Goal: Task Accomplishment & Management: Manage account settings

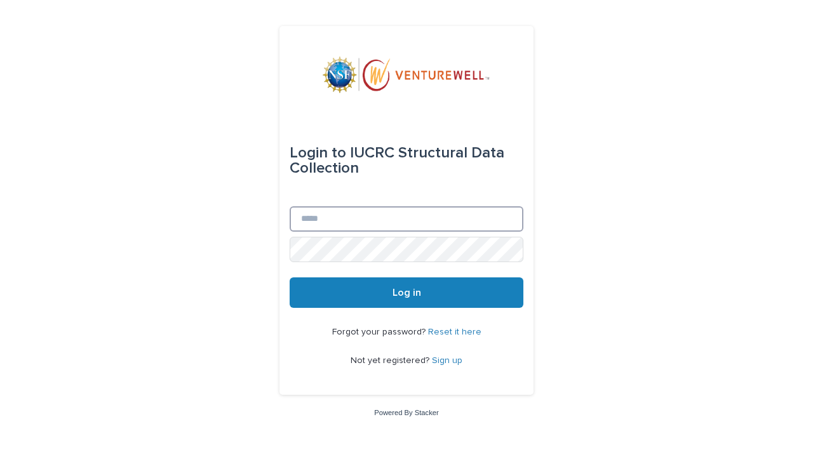
type input "**********"
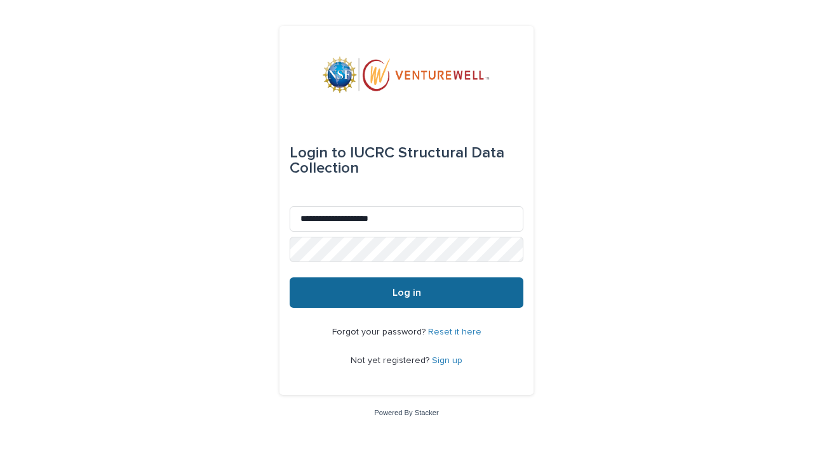
click at [397, 299] on button "Log in" at bounding box center [407, 293] width 234 height 30
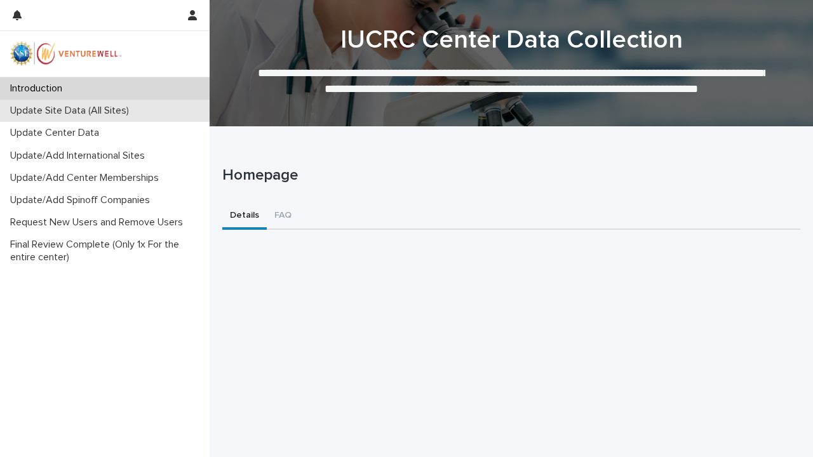
click at [81, 113] on p "Update Site Data (All Sites)" at bounding box center [72, 111] width 134 height 12
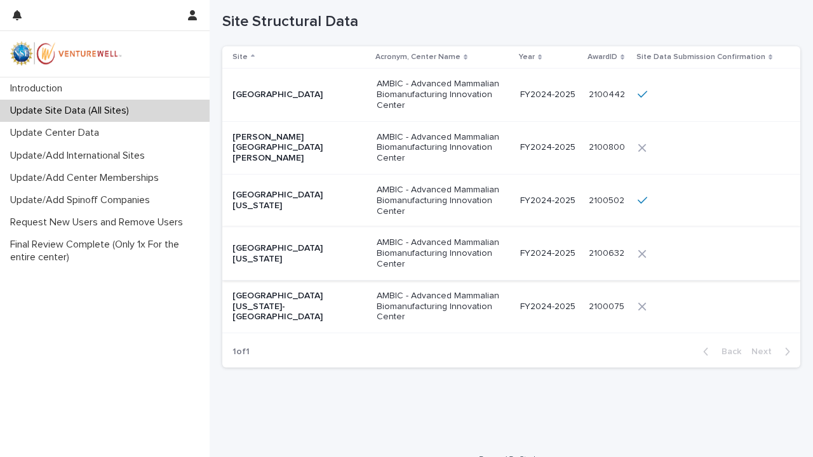
scroll to position [141, 0]
click at [539, 300] on p "FY2024-2025" at bounding box center [549, 305] width 58 height 11
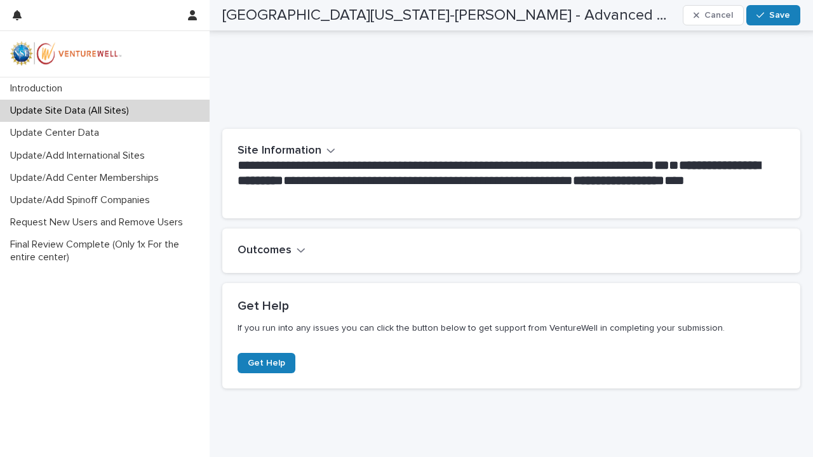
scroll to position [180, 0]
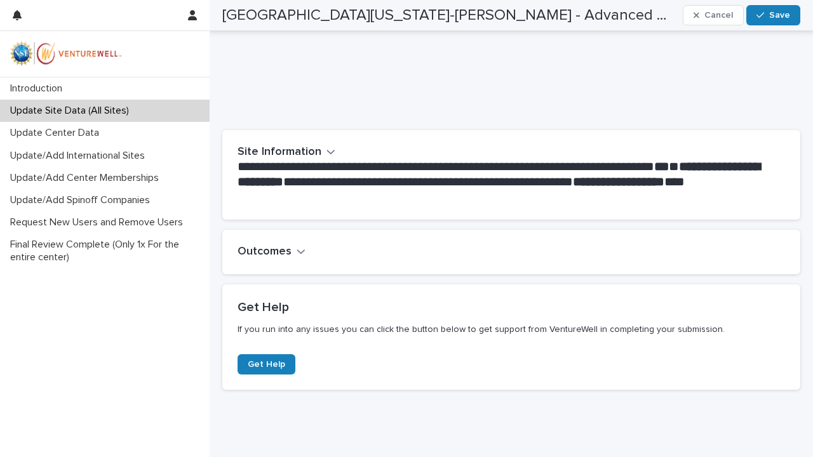
click at [297, 251] on icon "button" at bounding box center [301, 251] width 9 height 11
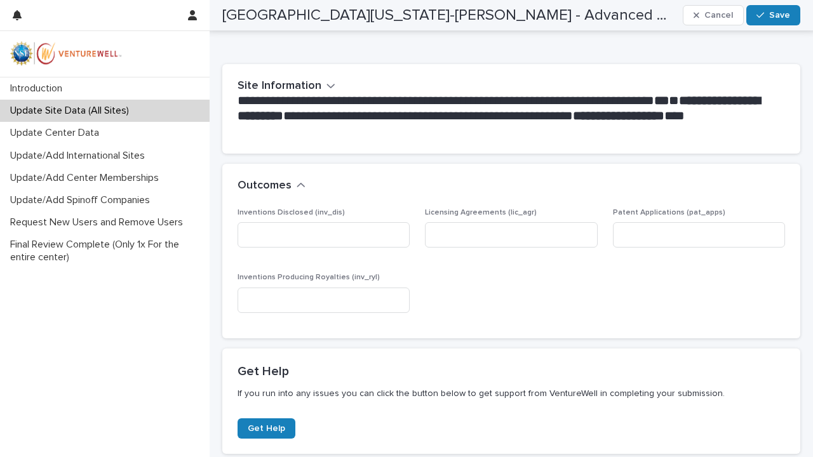
scroll to position [246, 0]
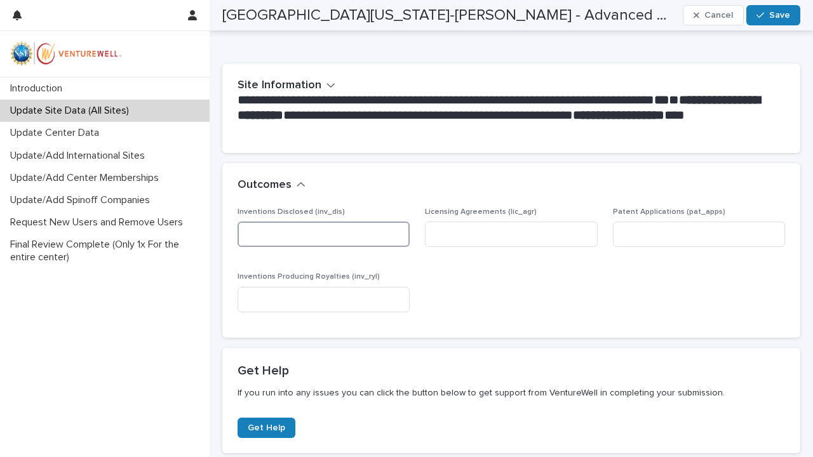
click at [310, 231] on input at bounding box center [324, 234] width 172 height 25
type input "*"
click at [460, 236] on input at bounding box center [511, 234] width 172 height 25
type input "*"
click at [651, 234] on input at bounding box center [699, 234] width 172 height 25
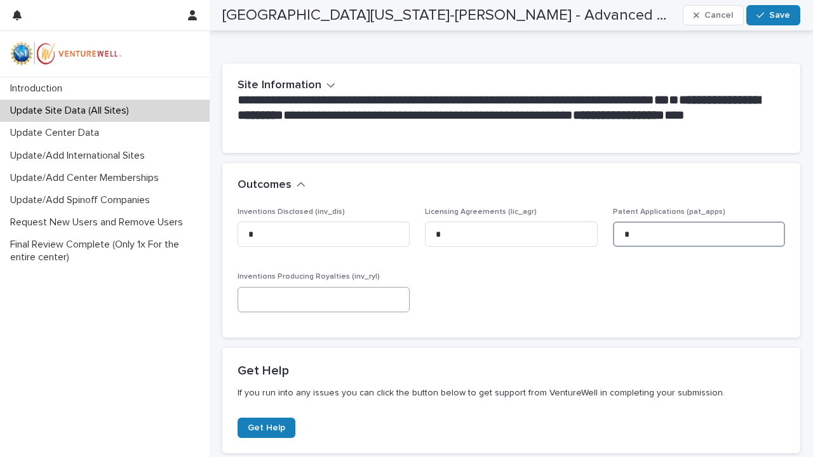
type input "*"
click at [365, 299] on input at bounding box center [324, 299] width 172 height 25
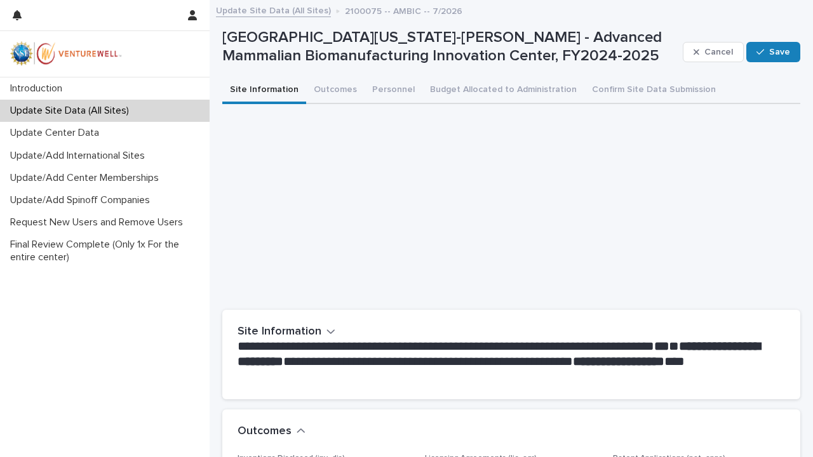
scroll to position [0, 0]
type input "*"
click at [779, 53] on span "Save" at bounding box center [779, 52] width 21 height 9
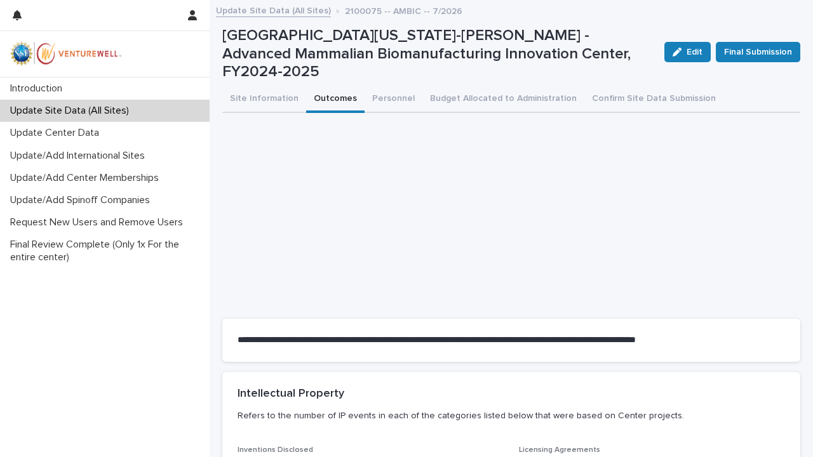
click at [328, 91] on button "Outcomes" at bounding box center [335, 99] width 58 height 27
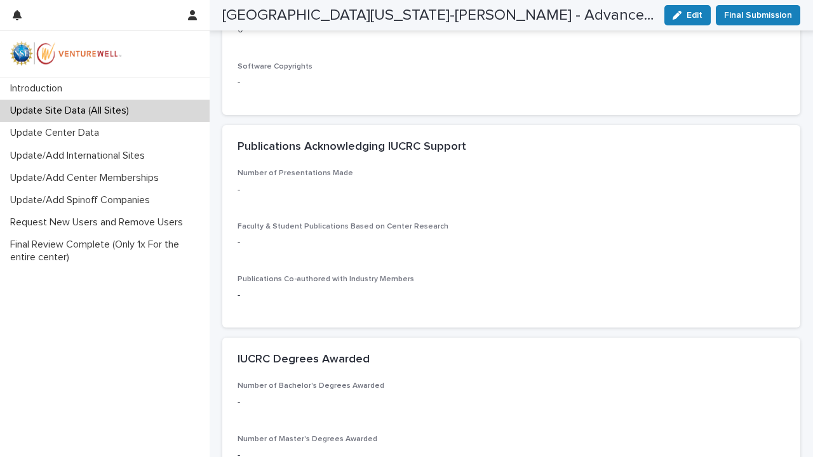
scroll to position [544, 0]
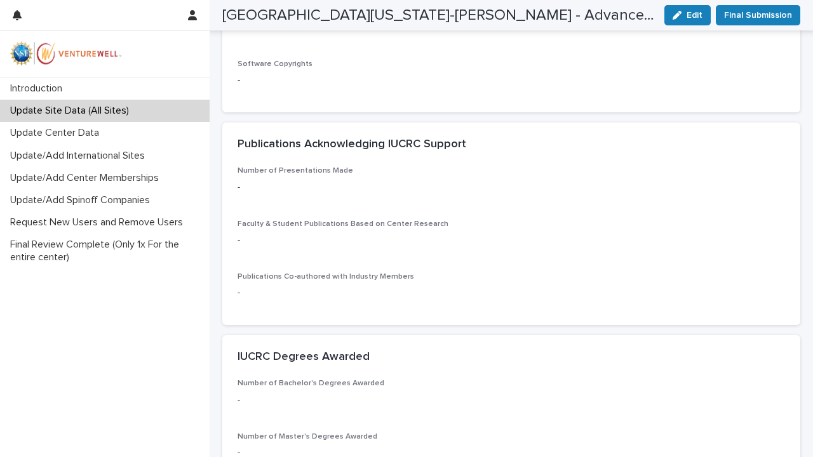
click at [318, 138] on h2 "Publications Acknowledging IUCRC Support" at bounding box center [352, 145] width 229 height 14
click at [299, 181] on p "-" at bounding box center [512, 187] width 548 height 13
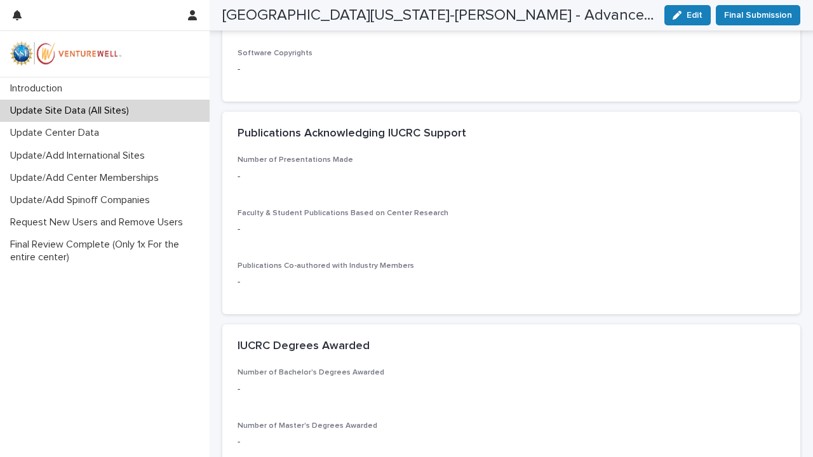
scroll to position [550, 0]
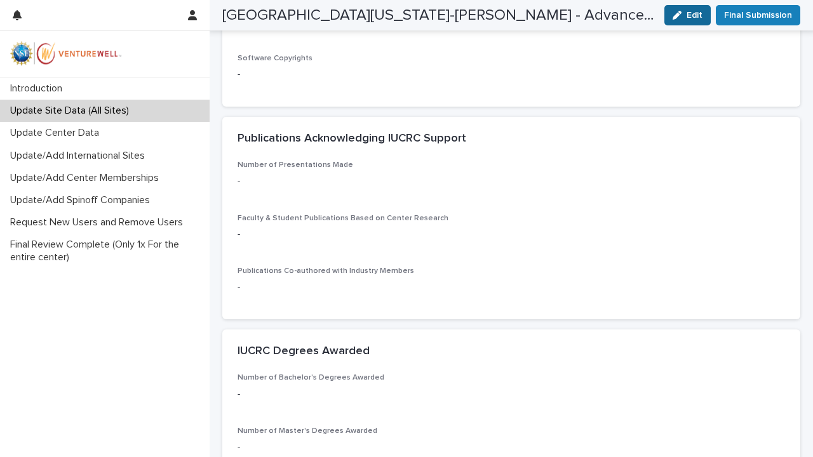
click at [691, 13] on span "Edit" at bounding box center [695, 15] width 16 height 9
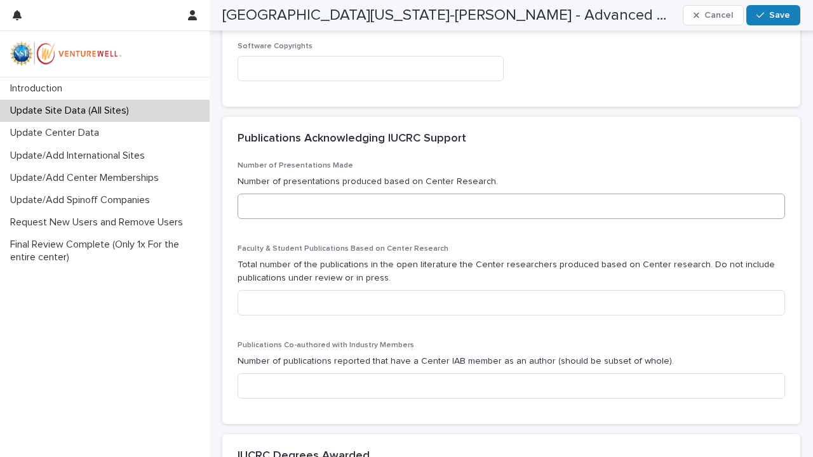
scroll to position [609, 0]
click at [365, 204] on input at bounding box center [512, 204] width 548 height 25
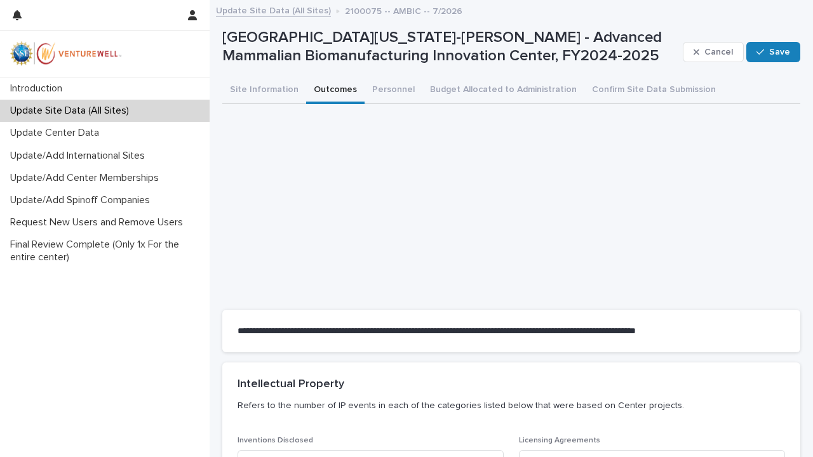
scroll to position [0, 0]
click at [262, 92] on button "Site Information" at bounding box center [264, 91] width 84 height 27
click at [334, 88] on button "Outcomes" at bounding box center [335, 91] width 58 height 27
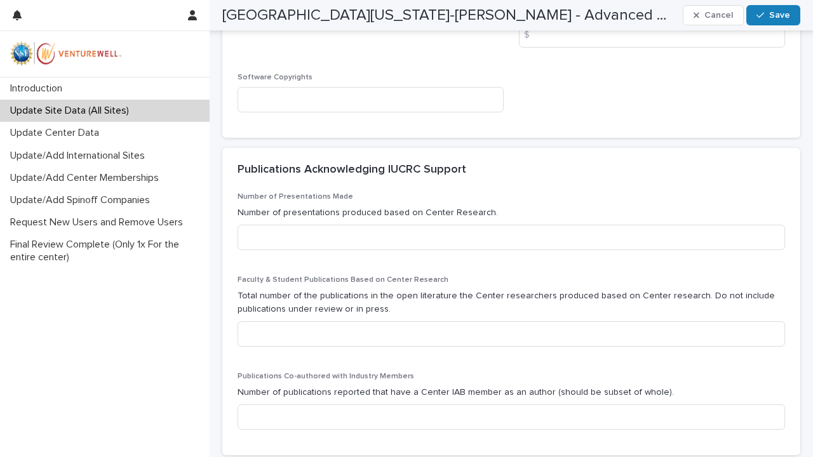
scroll to position [577, 0]
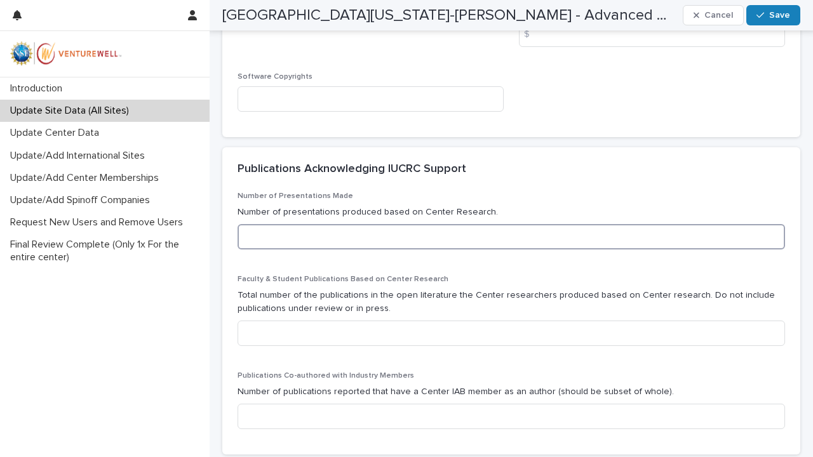
click at [349, 236] on input at bounding box center [512, 236] width 548 height 25
type input "*"
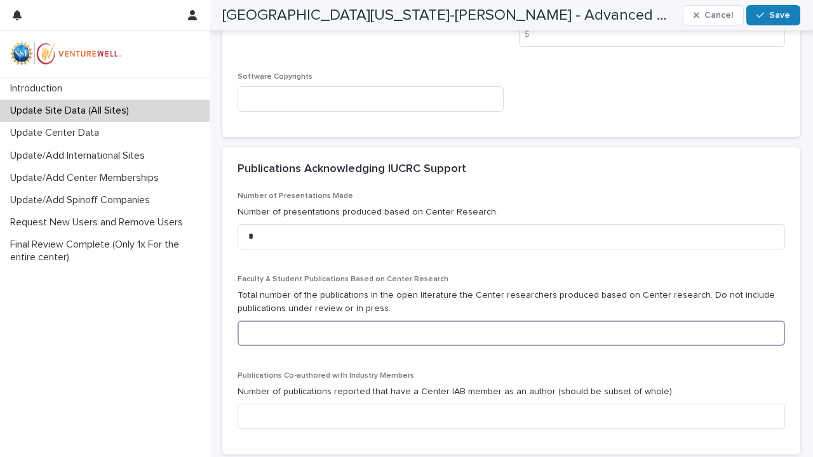
click at [284, 329] on input at bounding box center [512, 333] width 548 height 25
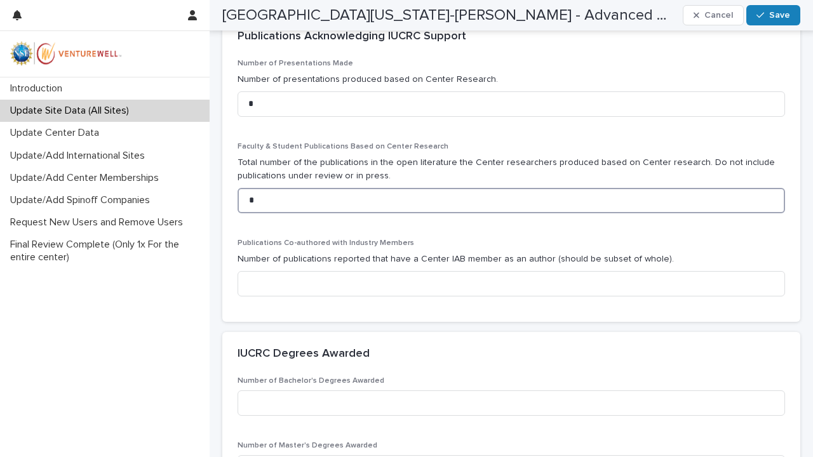
scroll to position [711, 0]
type input "*"
click at [301, 281] on input at bounding box center [512, 283] width 548 height 25
type input "*"
click at [565, 376] on p "Number of Bachelor's Degrees Awarded" at bounding box center [512, 380] width 548 height 9
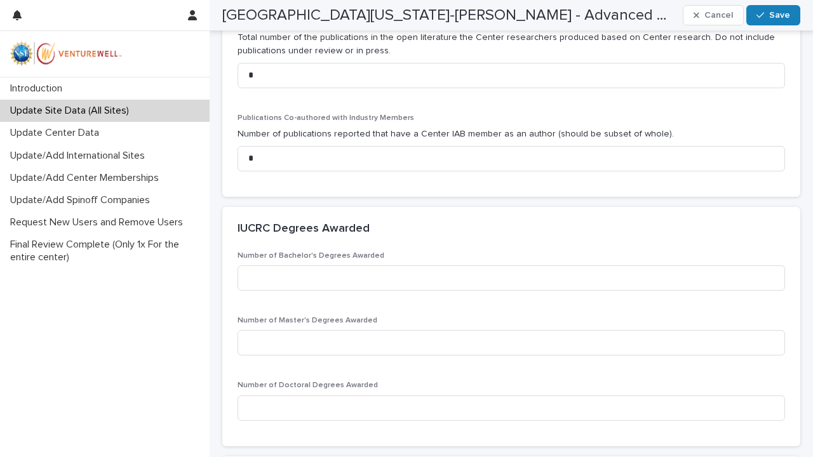
scroll to position [843, 0]
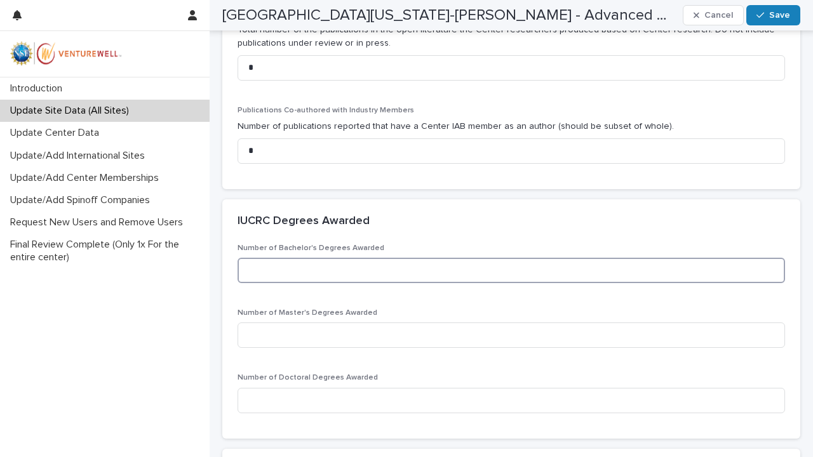
click at [335, 268] on input at bounding box center [512, 270] width 548 height 25
type input "*"
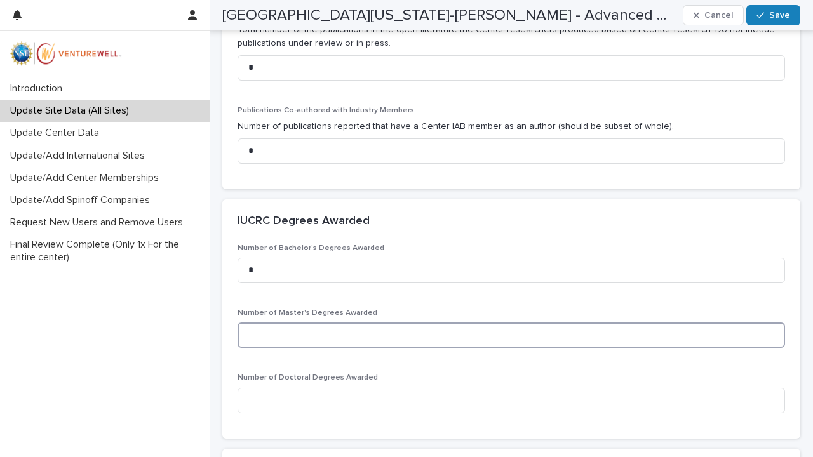
click at [288, 328] on input at bounding box center [512, 335] width 548 height 25
type input "*"
click at [261, 391] on input at bounding box center [512, 400] width 548 height 25
type input "*"
click at [142, 349] on div "Introduction Update Site Data (All Sites) Update Center Data Update/Add Interna…" at bounding box center [105, 268] width 210 height 380
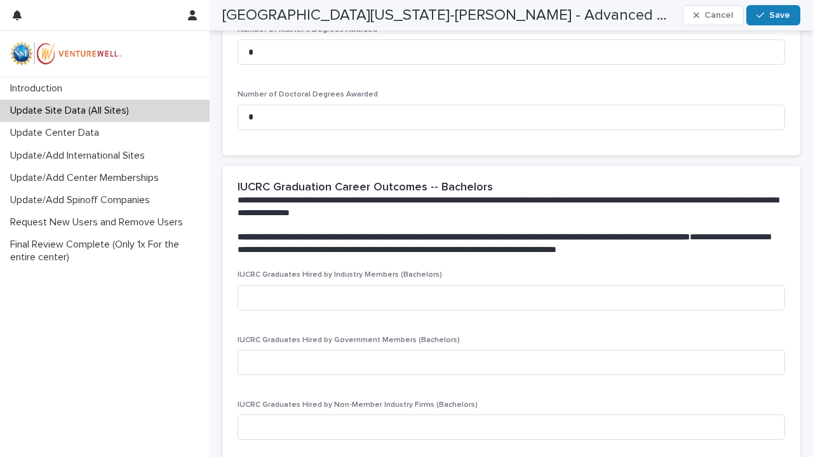
scroll to position [1135, 0]
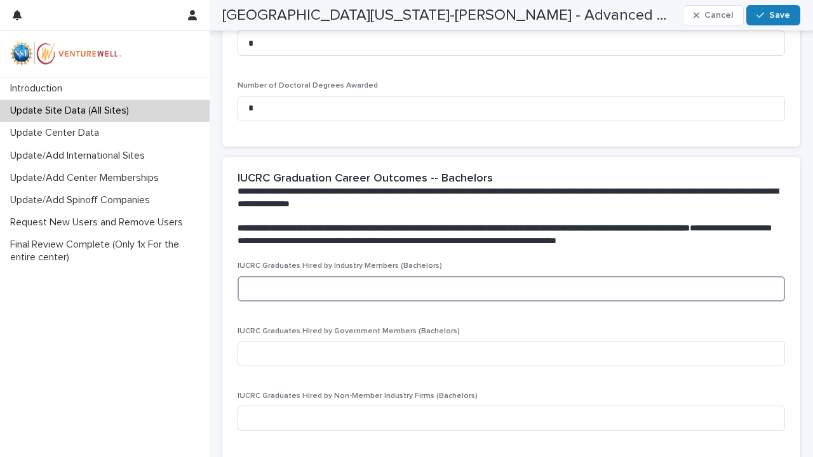
click at [291, 278] on input at bounding box center [512, 288] width 548 height 25
type input "*"
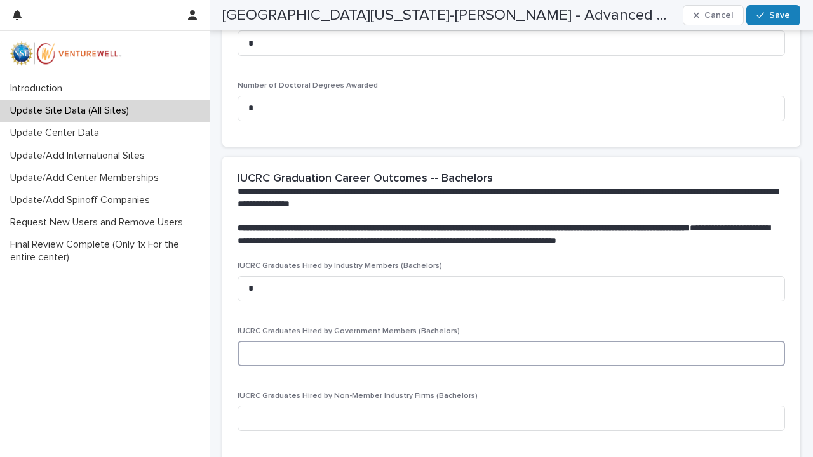
click at [287, 341] on input at bounding box center [512, 353] width 548 height 25
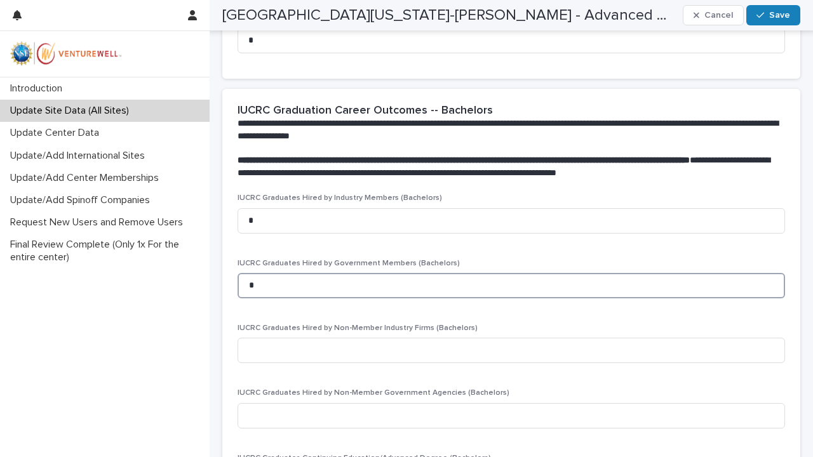
scroll to position [1224, 0]
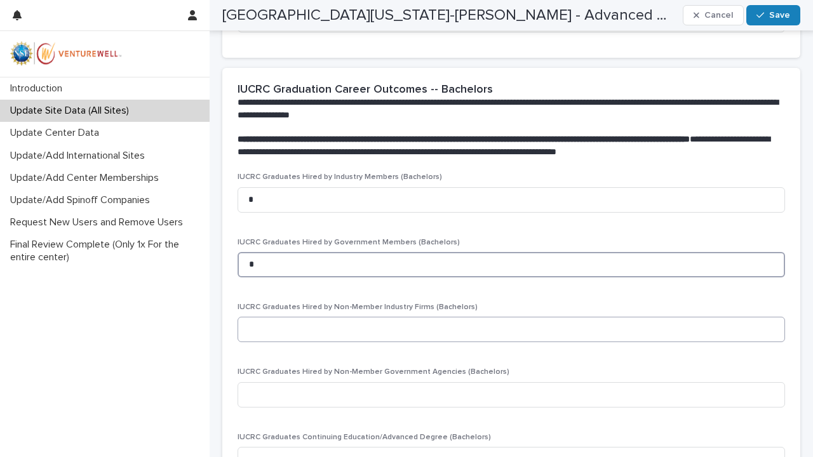
type input "*"
click at [265, 321] on input at bounding box center [512, 329] width 548 height 25
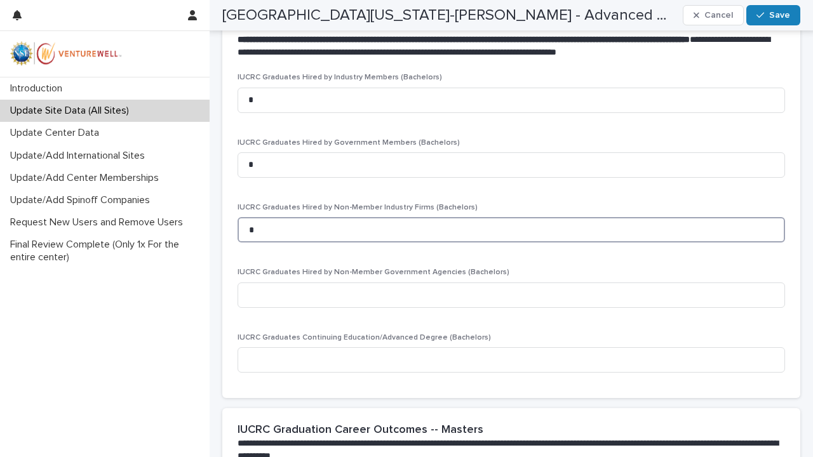
scroll to position [1325, 0]
type input "*"
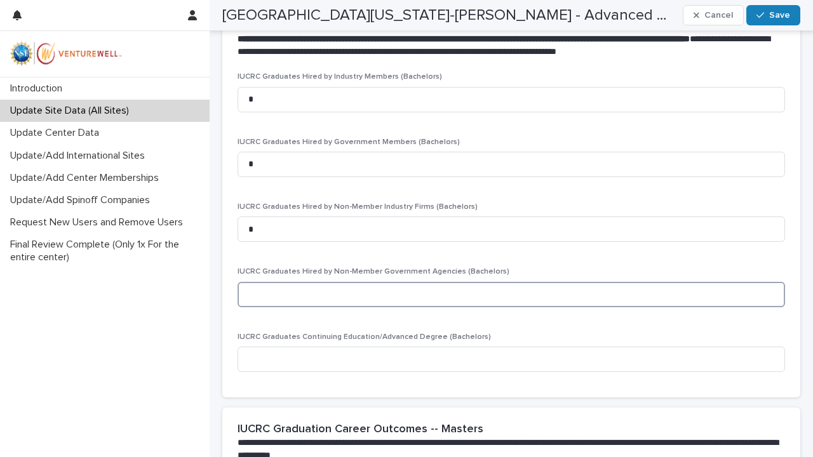
click at [279, 283] on input at bounding box center [512, 294] width 548 height 25
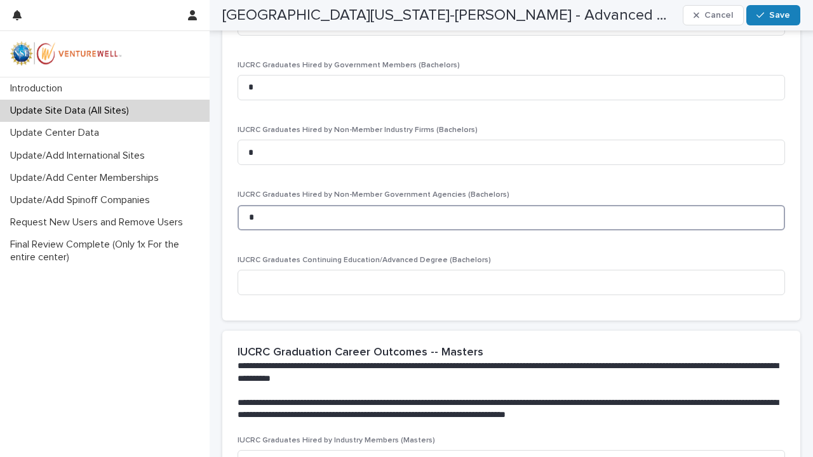
scroll to position [1406, 0]
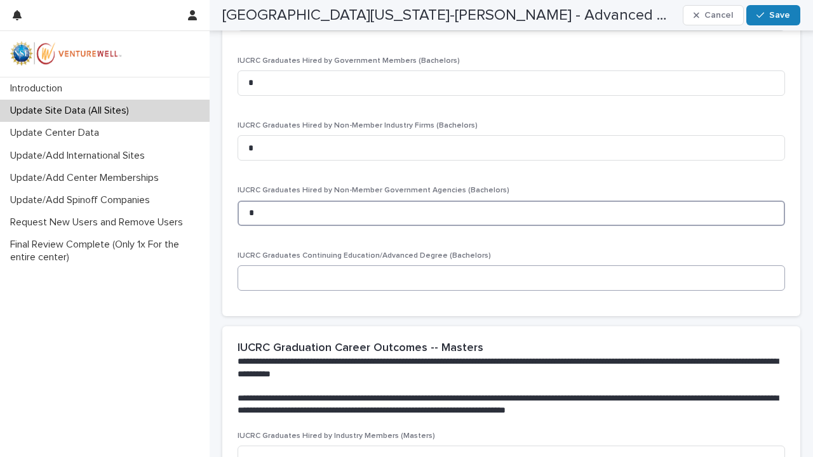
type input "*"
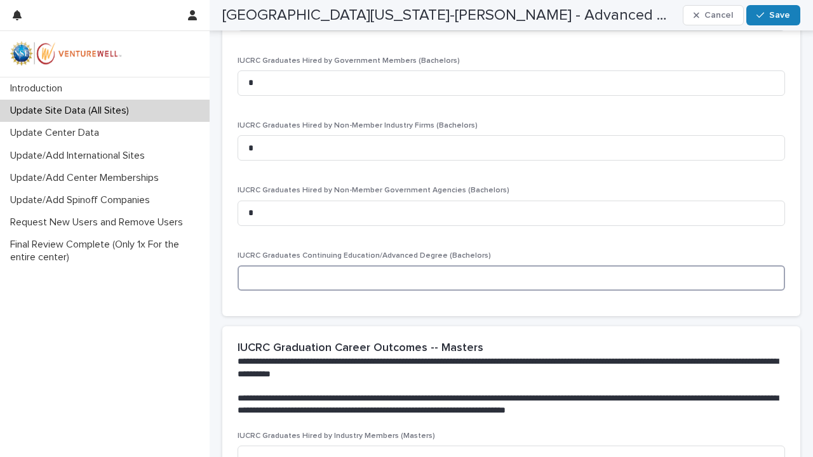
click at [274, 272] on input at bounding box center [512, 278] width 548 height 25
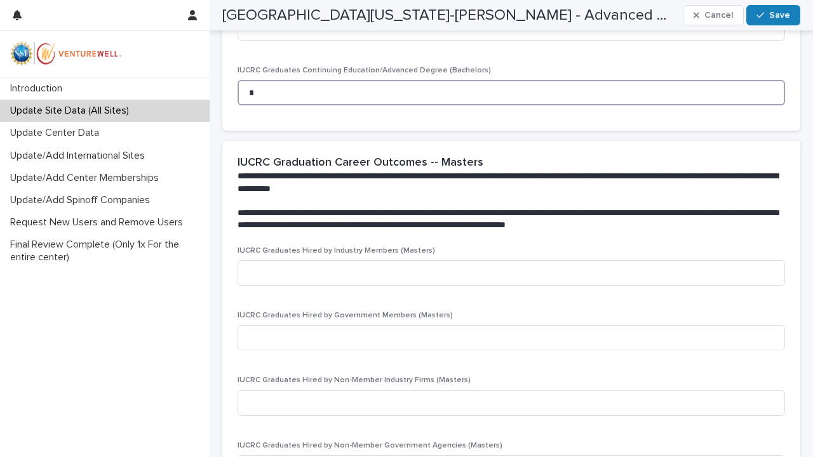
scroll to position [1602, 0]
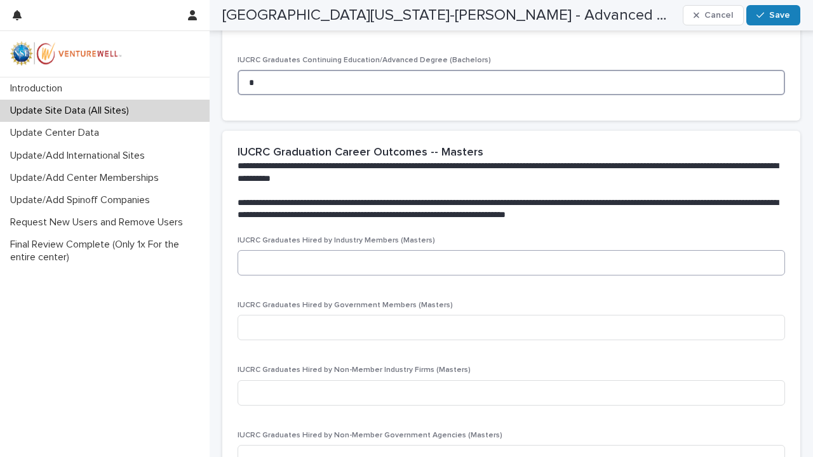
type input "*"
click at [259, 255] on input at bounding box center [512, 262] width 548 height 25
type input "*"
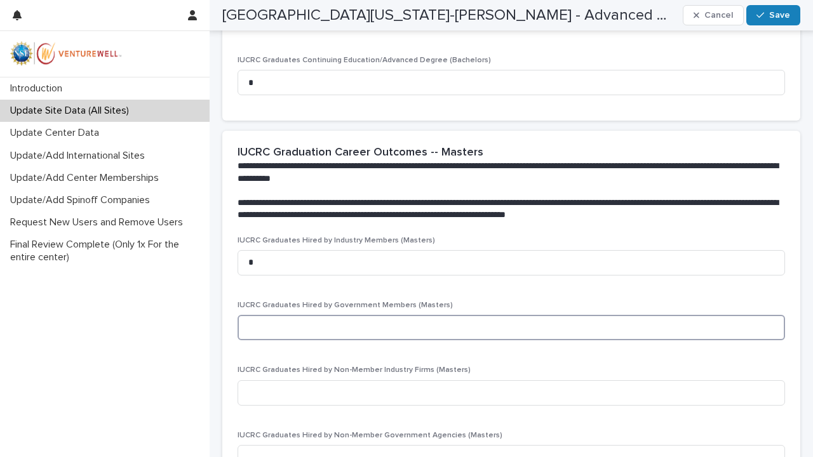
click at [269, 323] on input at bounding box center [512, 327] width 548 height 25
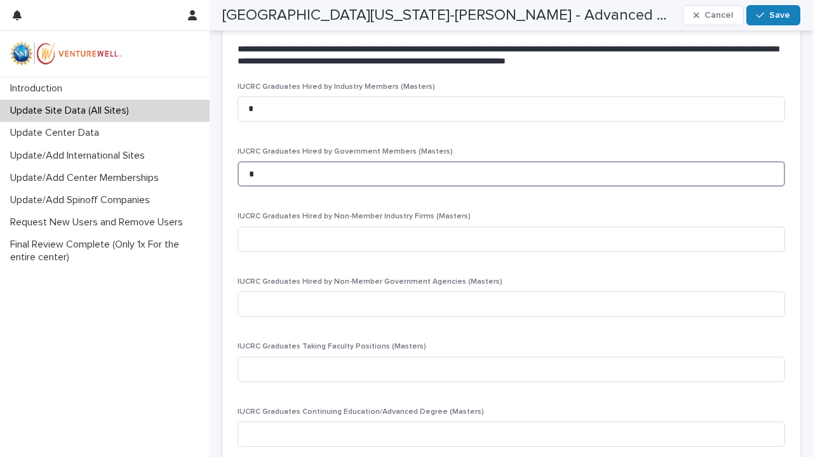
scroll to position [1757, 0]
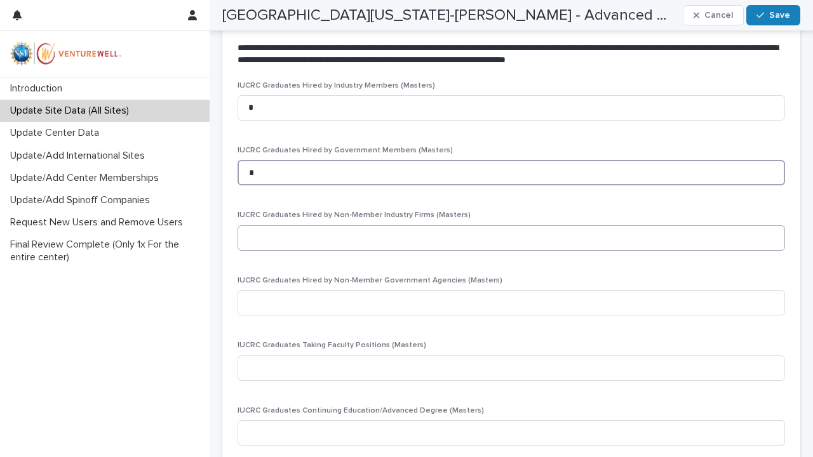
type input "*"
click at [267, 226] on input at bounding box center [512, 238] width 548 height 25
type input "*"
click at [271, 290] on input at bounding box center [512, 302] width 548 height 25
type input "*"
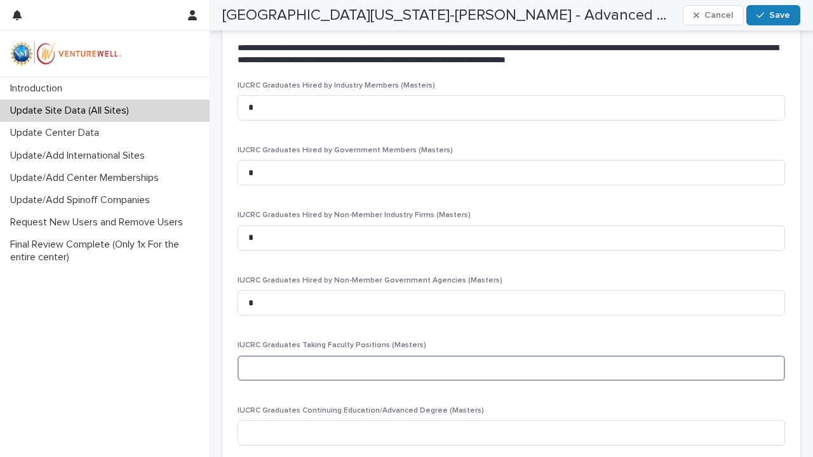
click at [267, 363] on input at bounding box center [512, 368] width 548 height 25
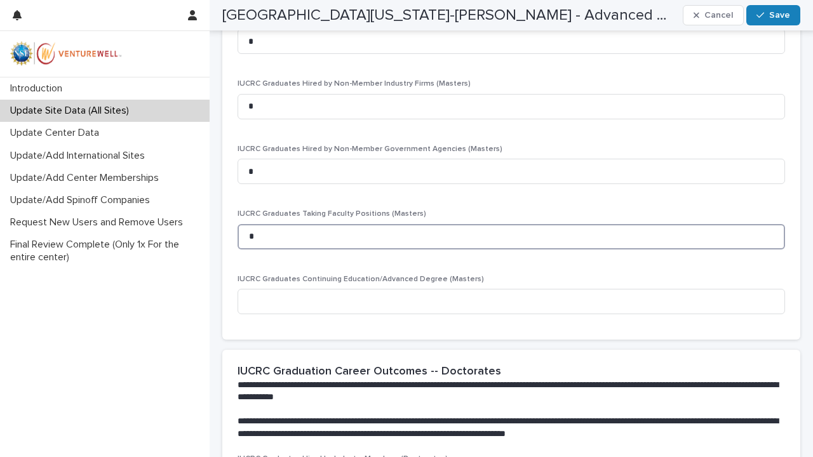
scroll to position [1889, 0]
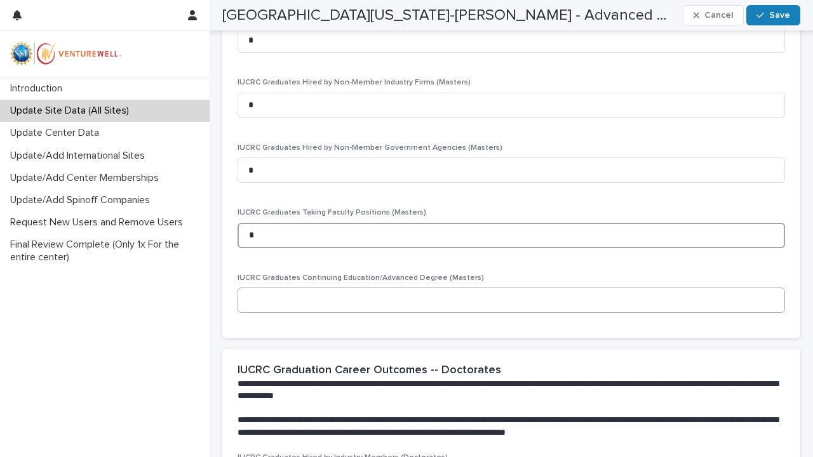
type input "*"
click at [268, 288] on input at bounding box center [512, 300] width 548 height 25
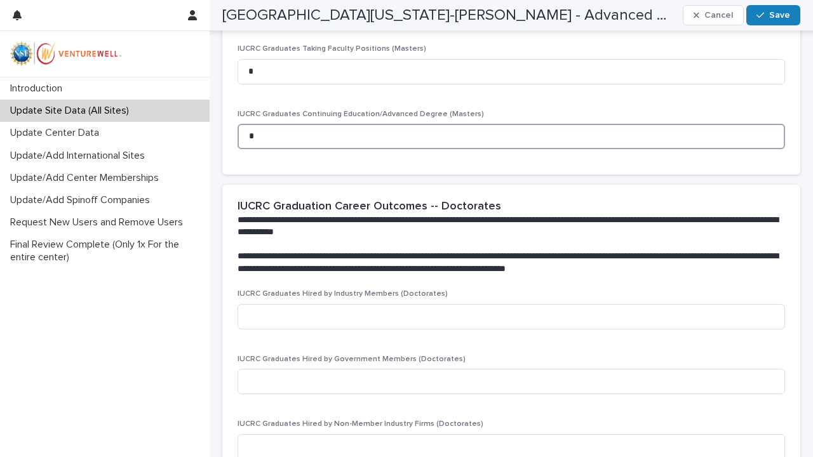
scroll to position [2067, 0]
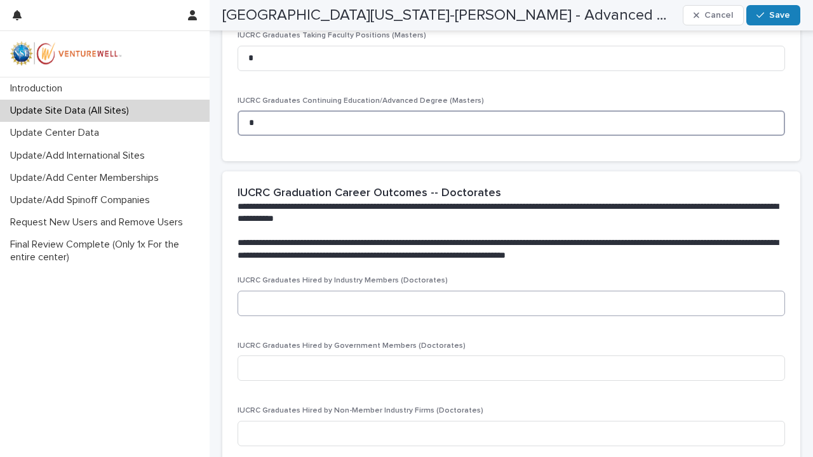
type input "*"
click at [266, 291] on input at bounding box center [512, 303] width 548 height 25
type input "*"
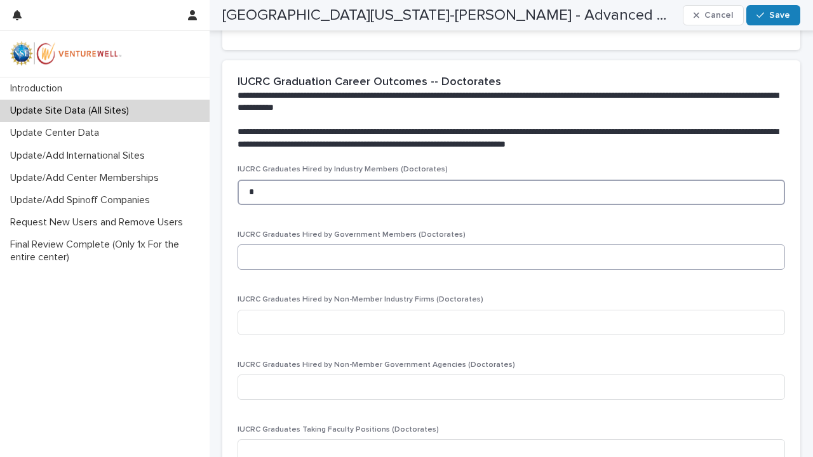
scroll to position [2180, 0]
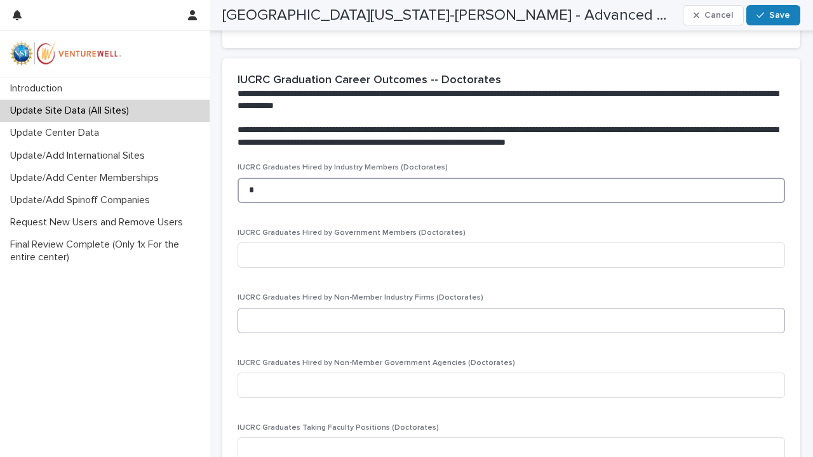
type input "*"
click at [255, 308] on input at bounding box center [512, 320] width 548 height 25
type input "*"
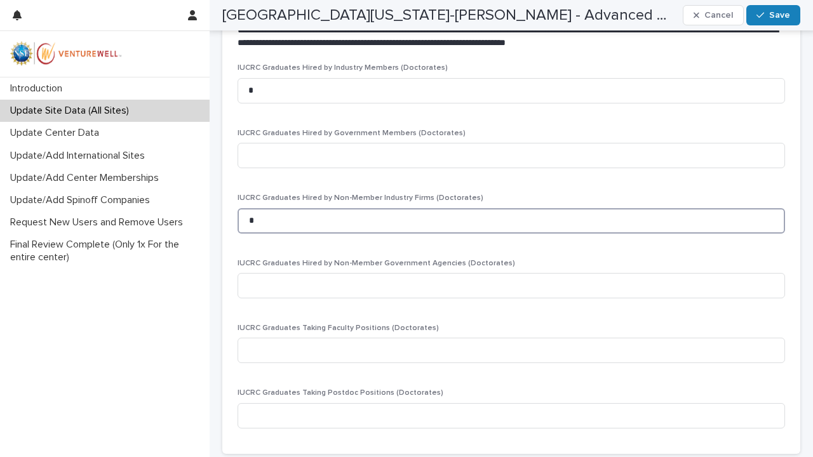
scroll to position [2284, 0]
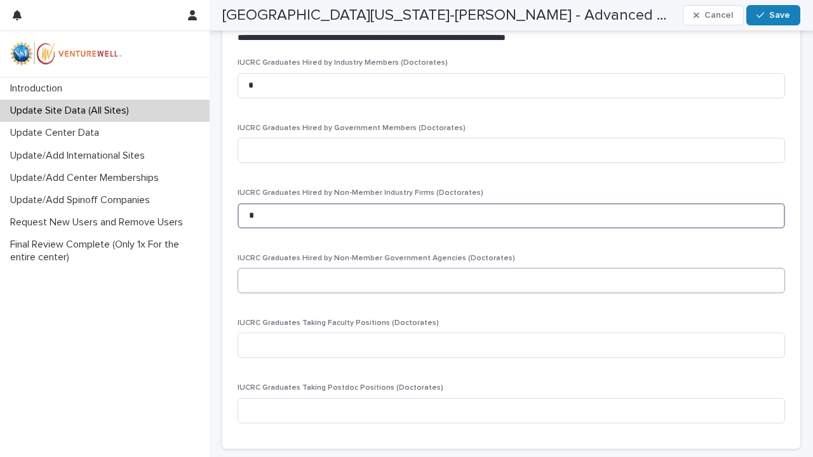
type input "*"
click at [250, 268] on input at bounding box center [512, 280] width 548 height 25
type input "*"
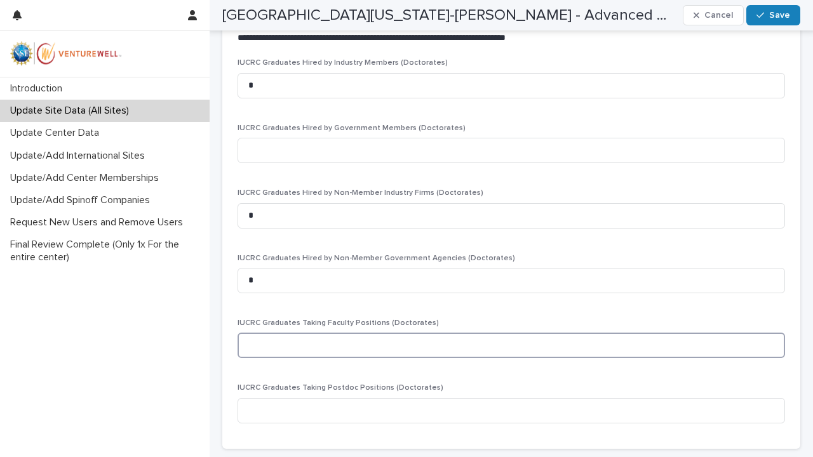
click at [265, 333] on input at bounding box center [512, 345] width 548 height 25
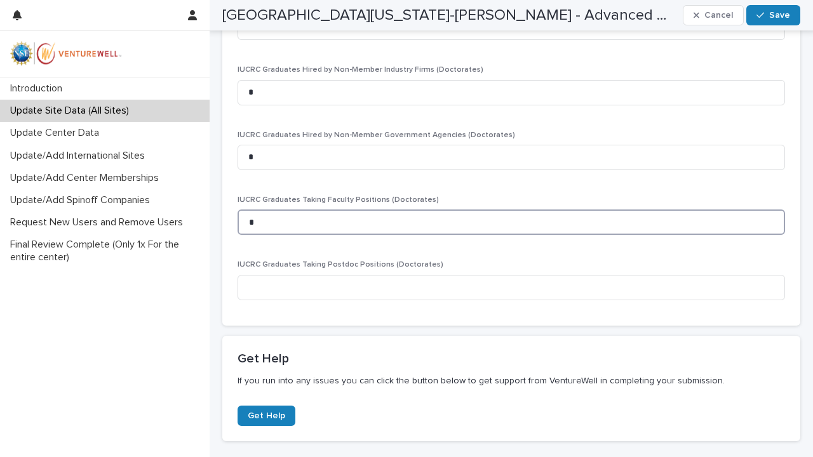
scroll to position [2415, 0]
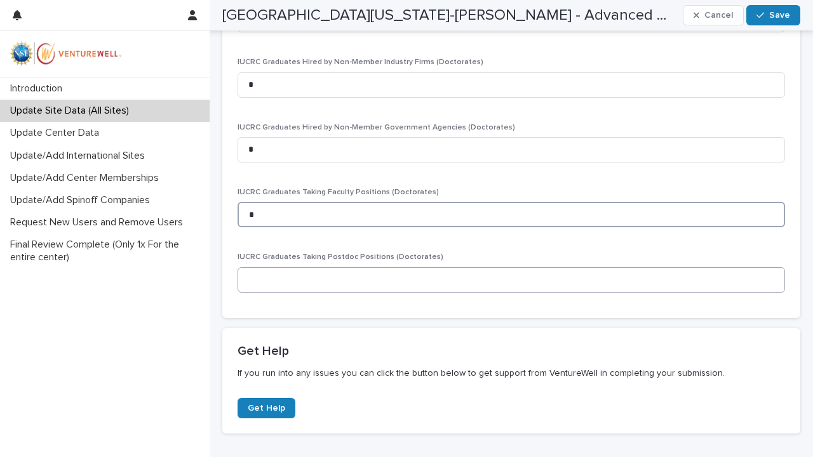
type input "*"
click at [257, 269] on input at bounding box center [512, 279] width 548 height 25
type input "*"
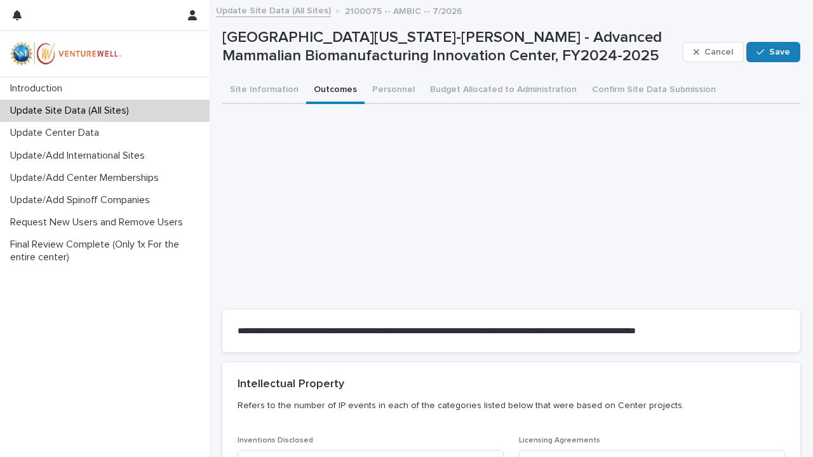
scroll to position [0, 0]
click at [383, 85] on button "Personnel" at bounding box center [394, 91] width 58 height 27
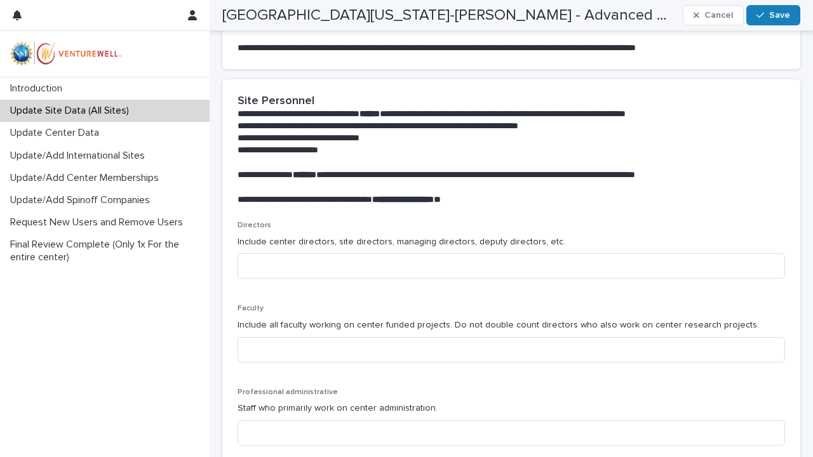
scroll to position [273, 0]
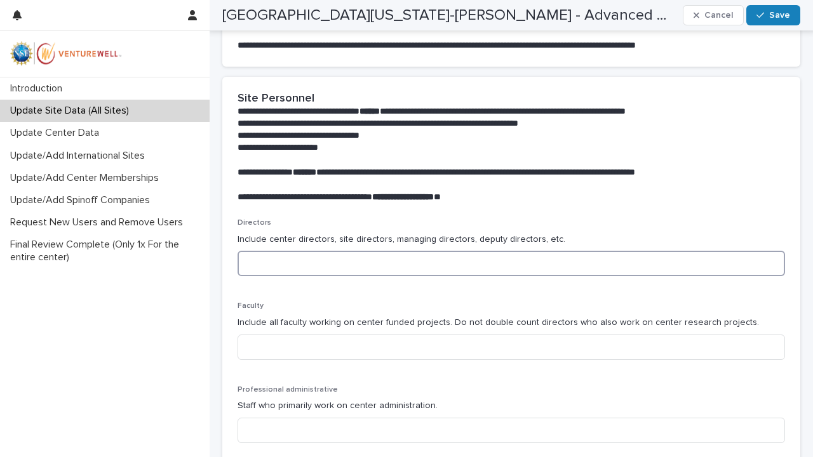
click at [326, 262] on input at bounding box center [512, 263] width 548 height 25
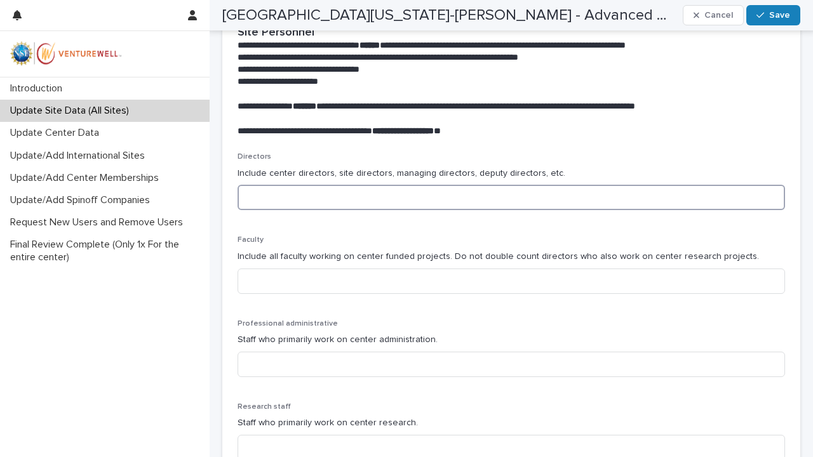
scroll to position [320, 0]
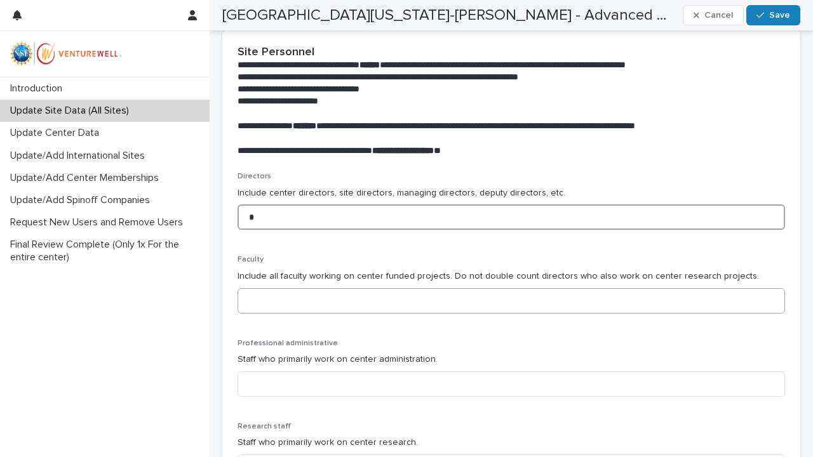
type input "*"
click at [274, 299] on input at bounding box center [512, 300] width 548 height 25
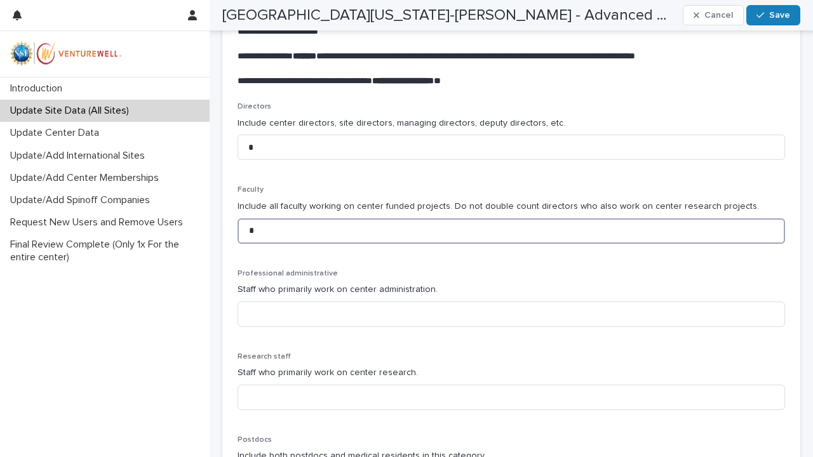
scroll to position [426, 0]
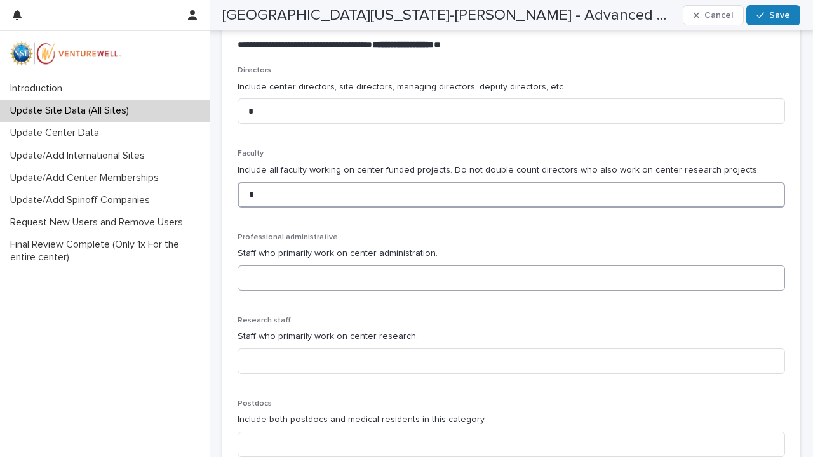
type input "*"
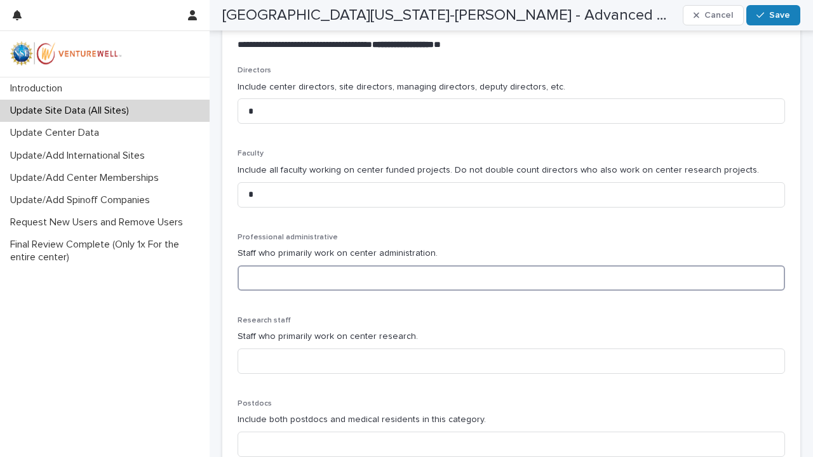
click at [287, 276] on input at bounding box center [512, 278] width 548 height 25
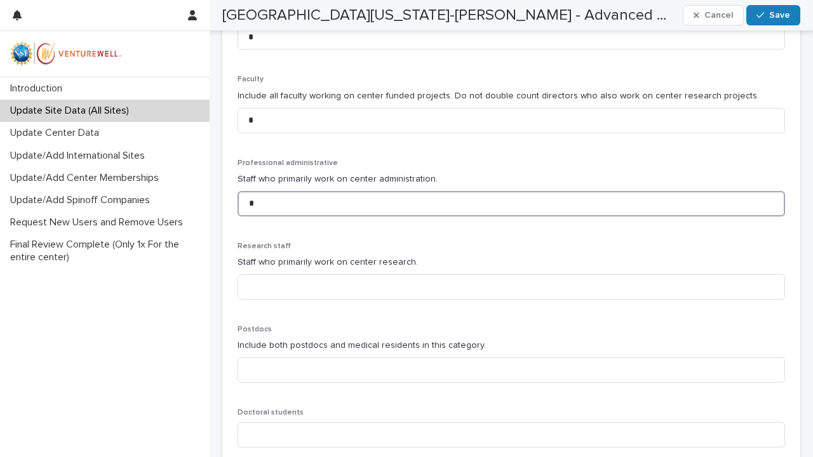
scroll to position [501, 0]
type input "*"
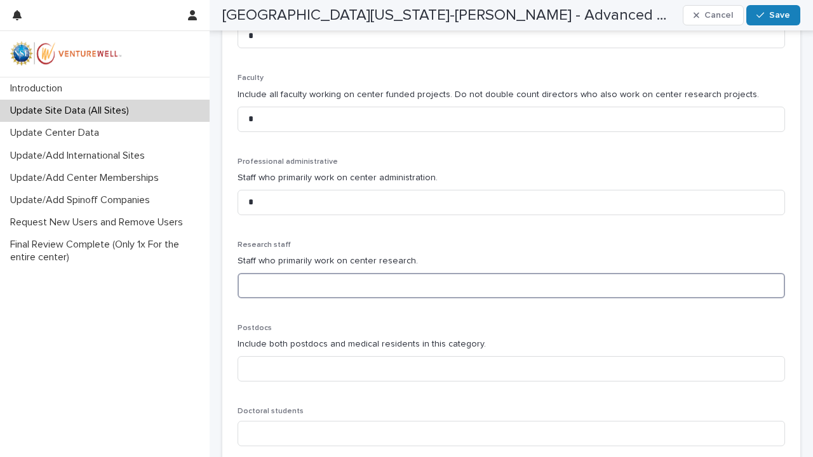
click at [260, 278] on input at bounding box center [512, 285] width 548 height 25
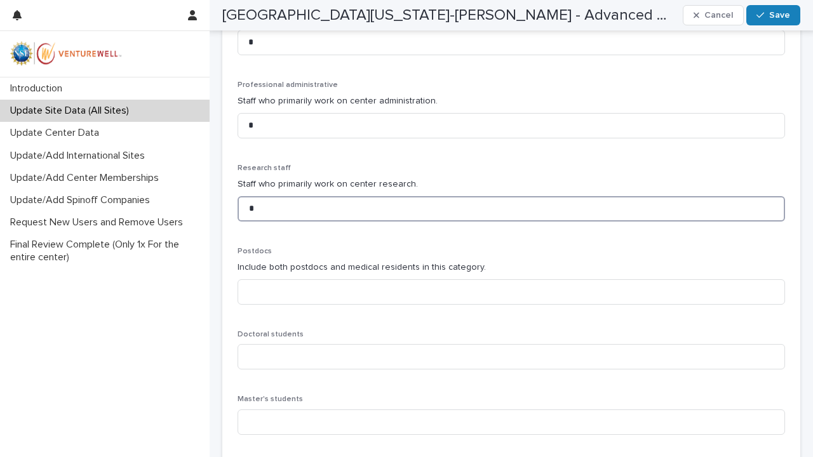
scroll to position [598, 0]
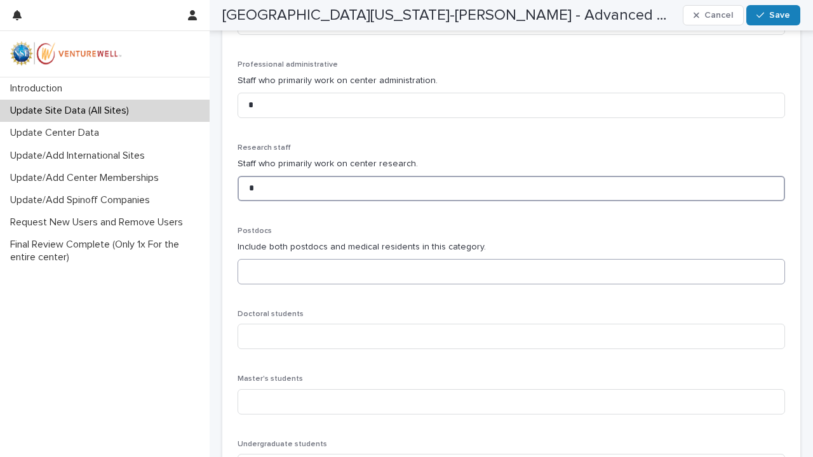
type input "*"
click at [253, 269] on input at bounding box center [512, 271] width 548 height 25
type input "*"
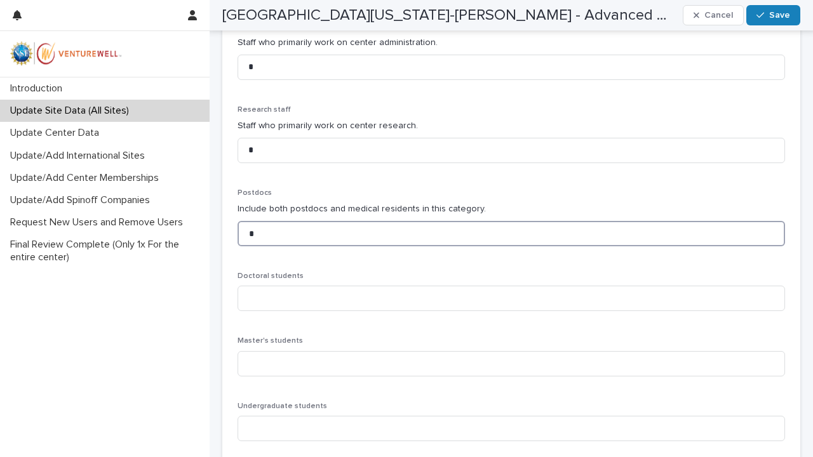
scroll to position [640, 0]
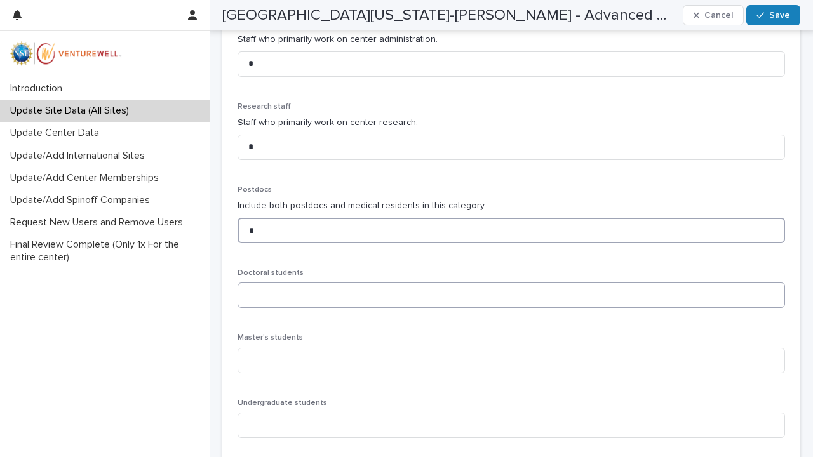
type input "*"
click at [251, 285] on input at bounding box center [512, 295] width 548 height 25
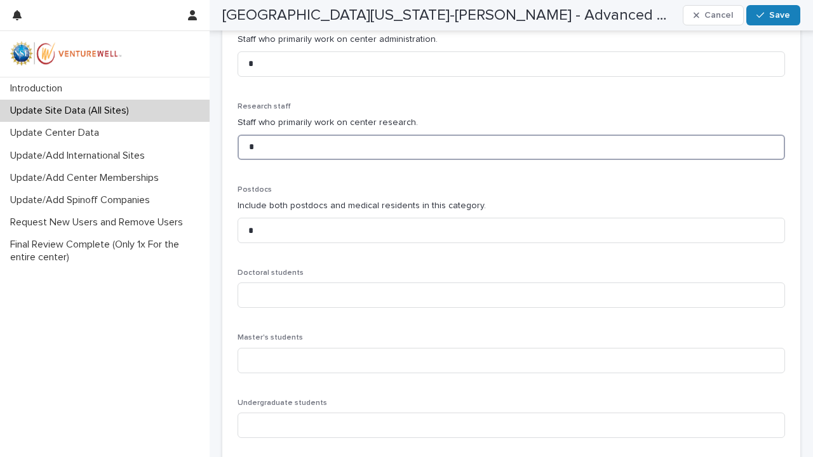
drag, startPoint x: 267, startPoint y: 140, endPoint x: 228, endPoint y: 141, distance: 39.4
click at [228, 141] on div "Directors Include center directors, site directors, managing directors, deputy …" at bounding box center [511, 158] width 578 height 612
type input "*"
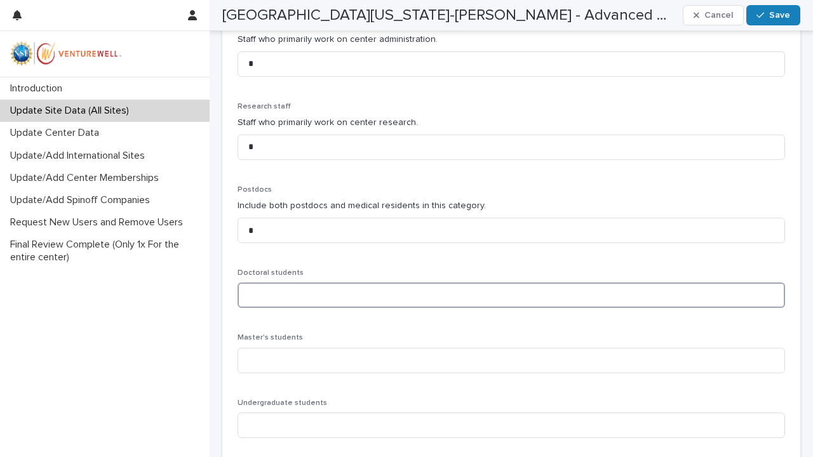
click at [263, 286] on input at bounding box center [512, 295] width 548 height 25
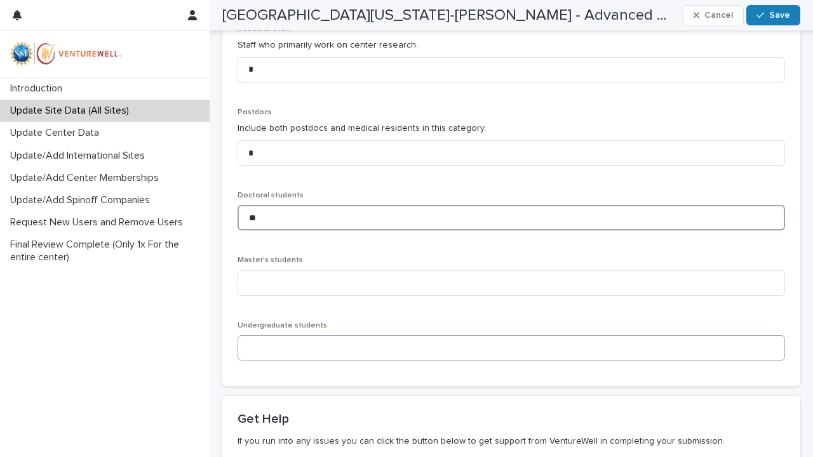
scroll to position [719, 0]
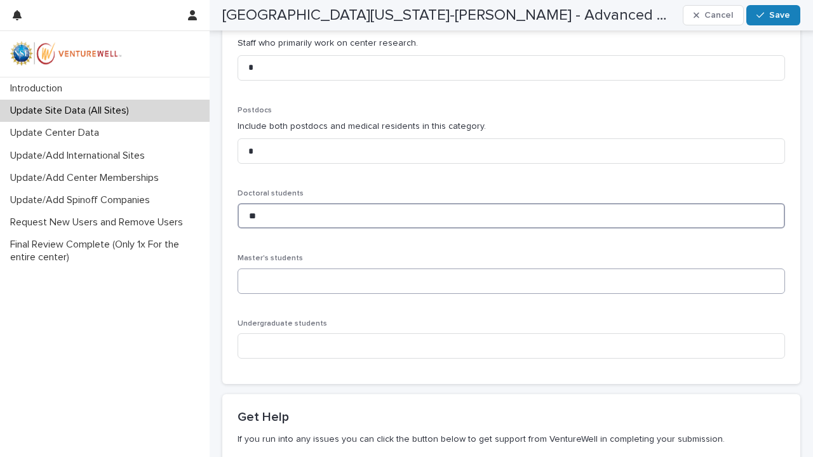
type input "**"
click at [253, 269] on input at bounding box center [512, 281] width 548 height 25
type input "*"
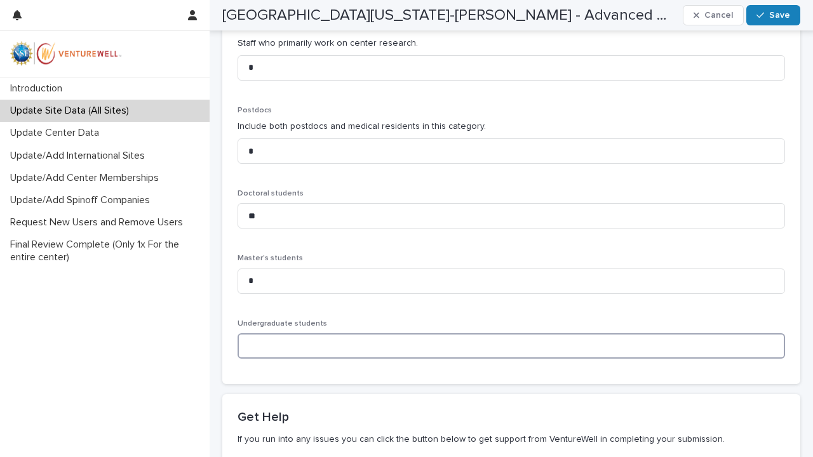
click at [259, 334] on input at bounding box center [512, 346] width 548 height 25
type input "*"
click at [365, 224] on div "Doctoral students **" at bounding box center [512, 214] width 548 height 50
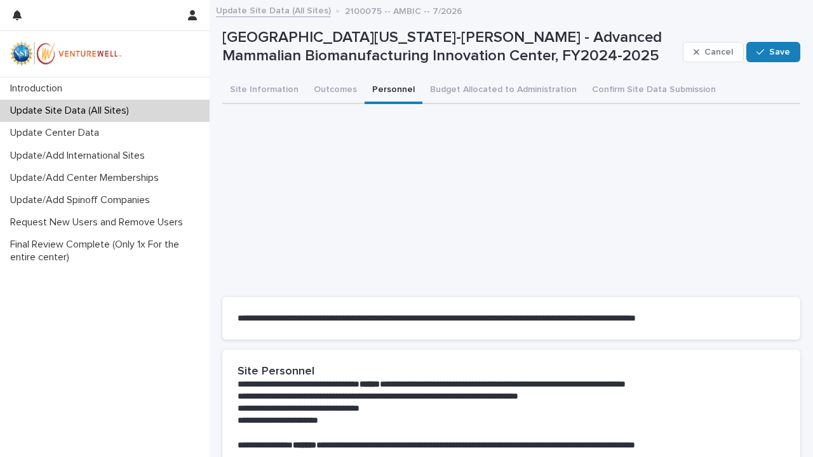
scroll to position [0, 0]
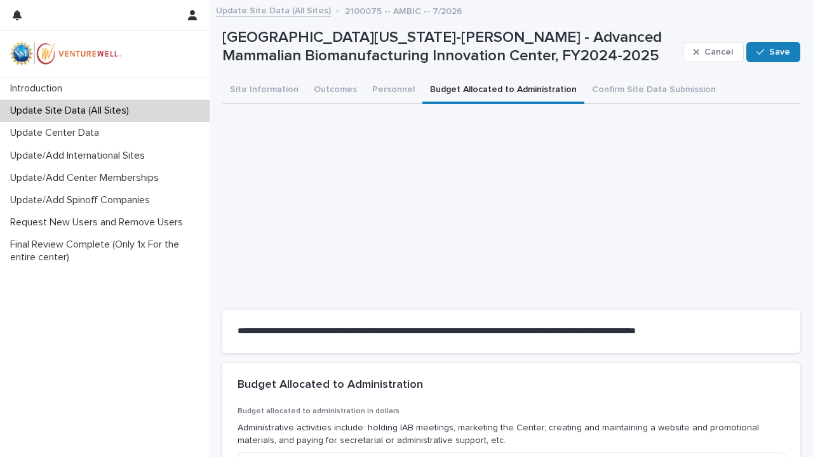
click at [480, 88] on button "Budget Allocated to Administration" at bounding box center [503, 91] width 162 height 27
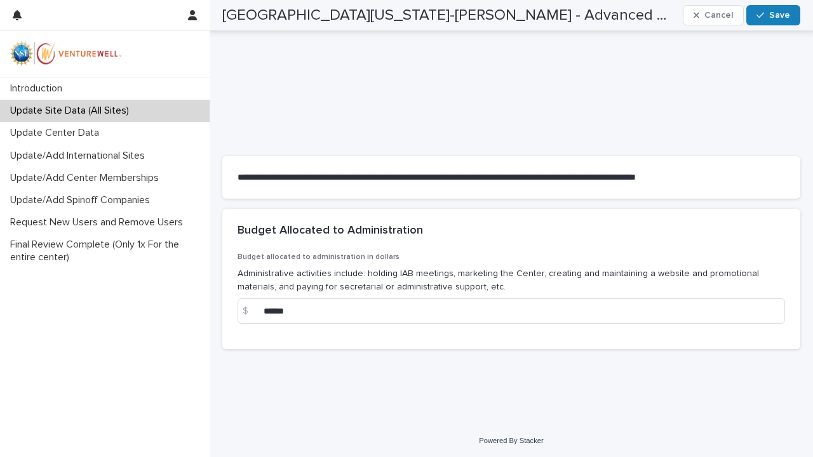
scroll to position [153, 0]
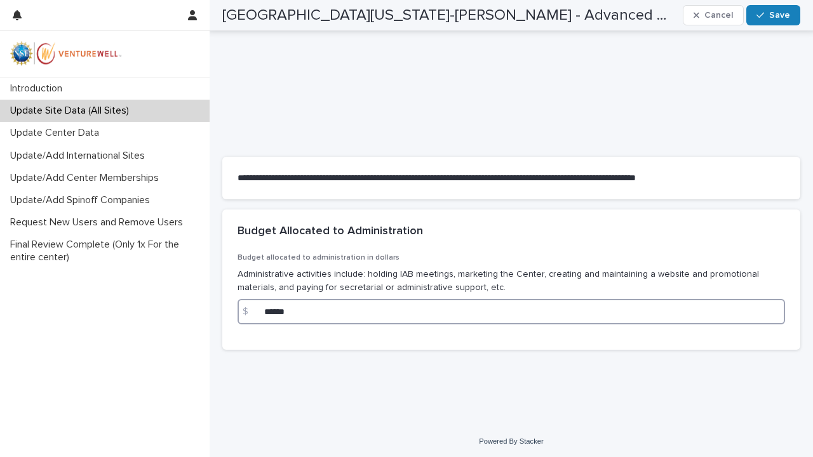
click at [270, 311] on input "******" at bounding box center [512, 311] width 548 height 25
type input "******"
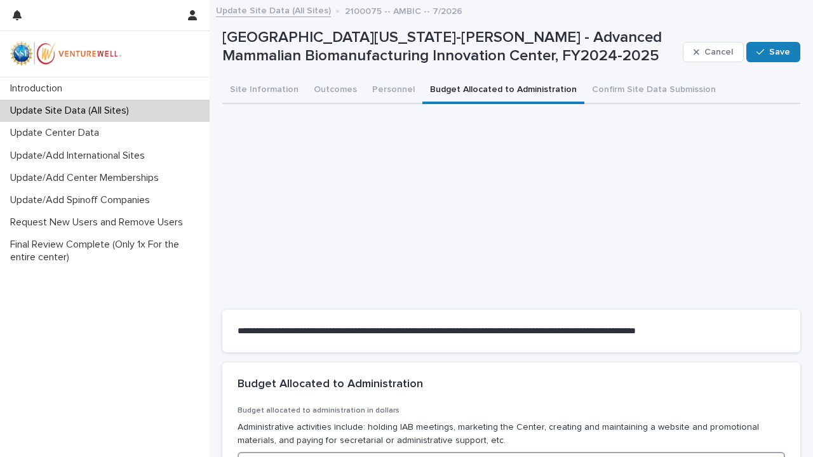
scroll to position [0, 0]
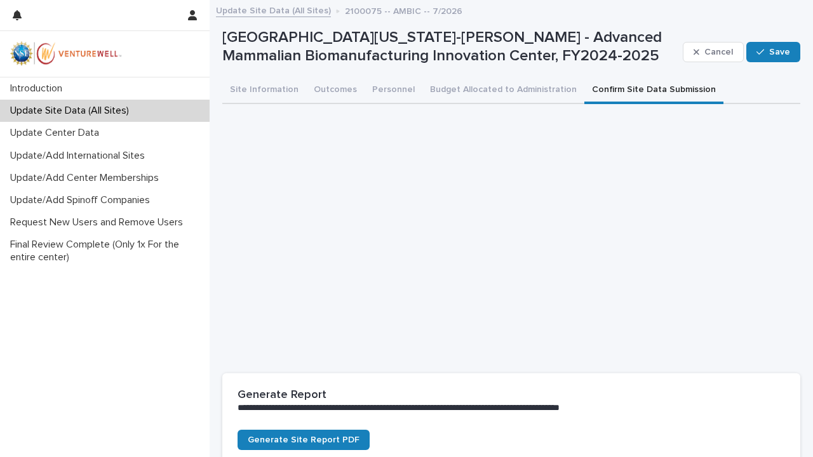
click at [599, 90] on button "Confirm Site Data Submission" at bounding box center [653, 91] width 139 height 27
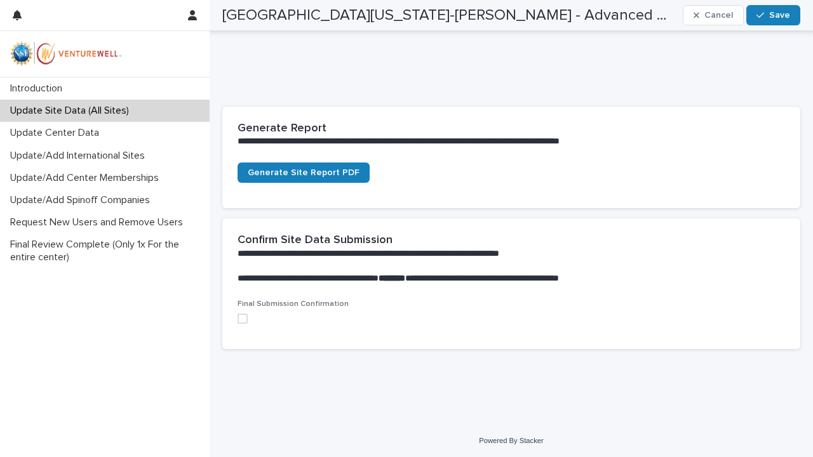
scroll to position [266, 0]
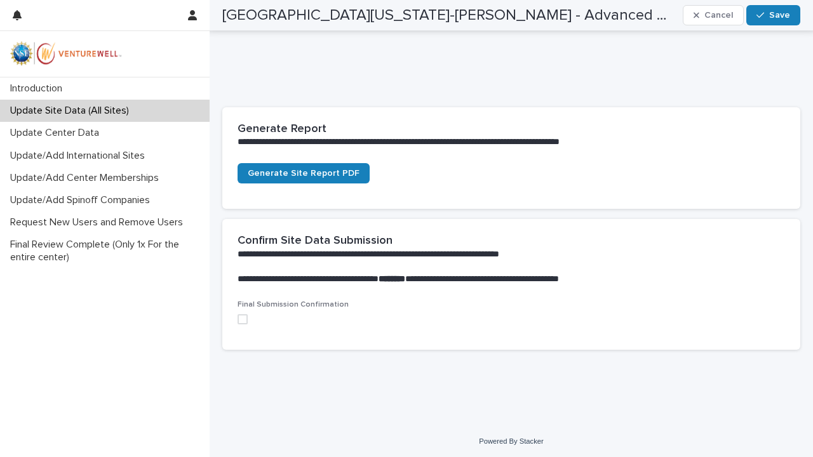
click at [244, 317] on span at bounding box center [243, 319] width 10 height 10
click at [292, 170] on span "Generate Site Report PDF" at bounding box center [304, 173] width 112 height 9
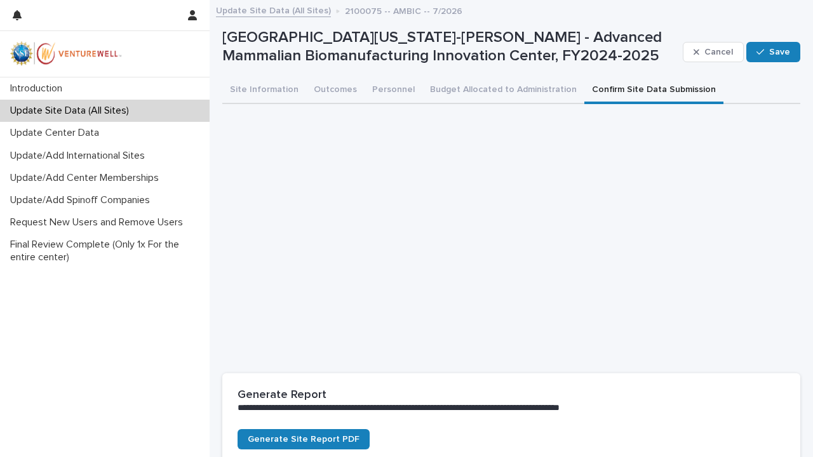
scroll to position [0, 0]
click at [771, 49] on span "Save" at bounding box center [779, 52] width 21 height 9
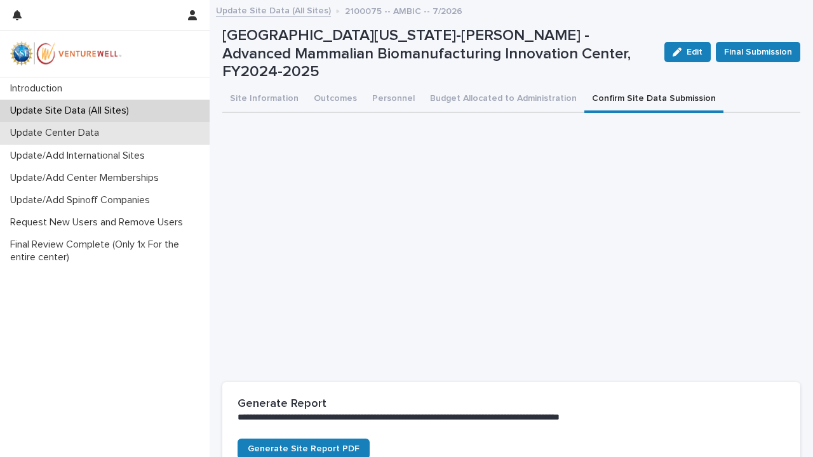
click at [61, 132] on p "Update Center Data" at bounding box center [57, 133] width 104 height 12
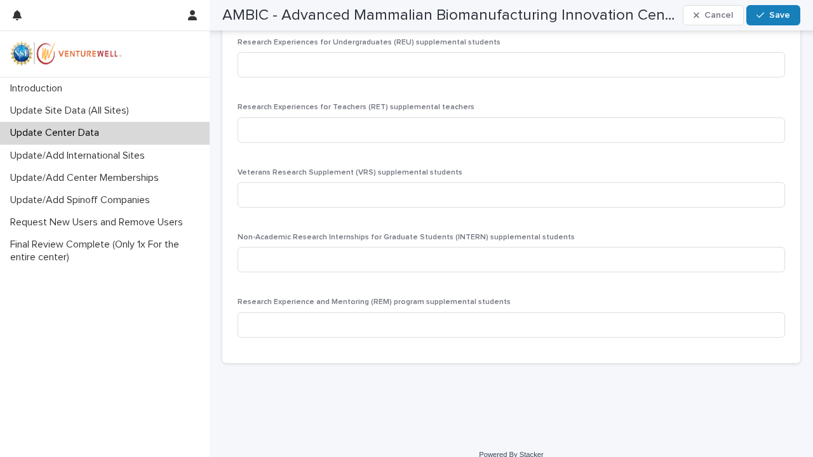
scroll to position [2634, 0]
click at [772, 13] on span "Save" at bounding box center [779, 15] width 21 height 9
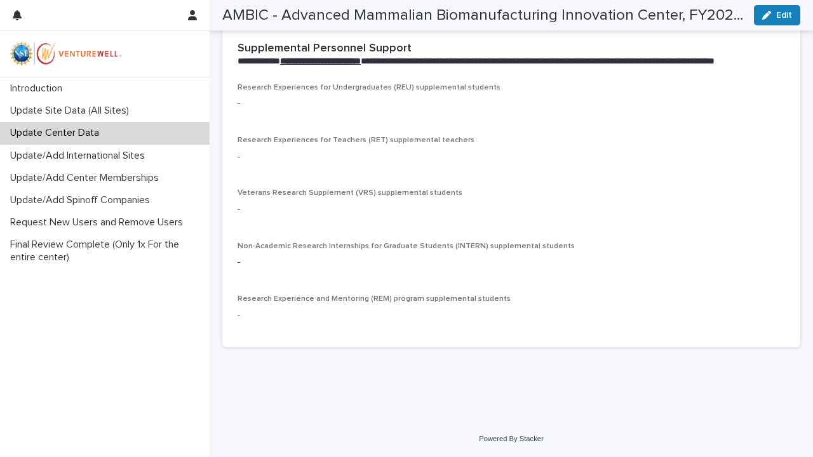
scroll to position [2014, 0]
click at [296, 442] on div "Powered By Stacker" at bounding box center [512, 440] width 604 height 11
click at [72, 151] on p "Update/Add International Sites" at bounding box center [80, 156] width 150 height 12
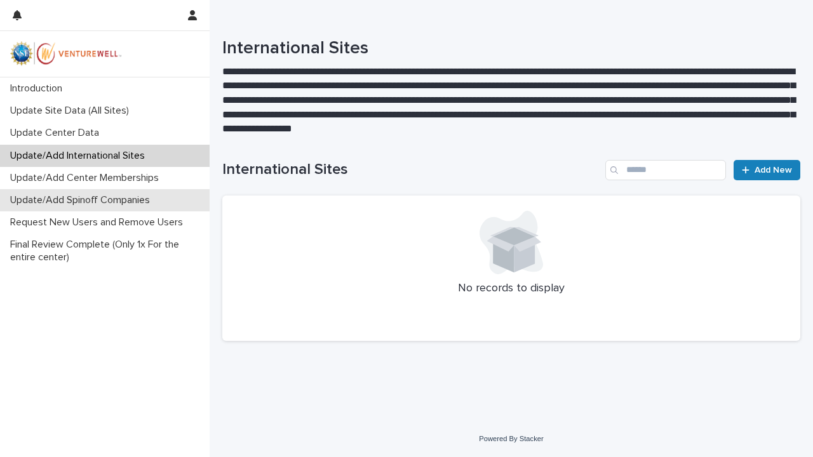
click at [67, 199] on p "Update/Add Spinoff Companies" at bounding box center [82, 200] width 155 height 12
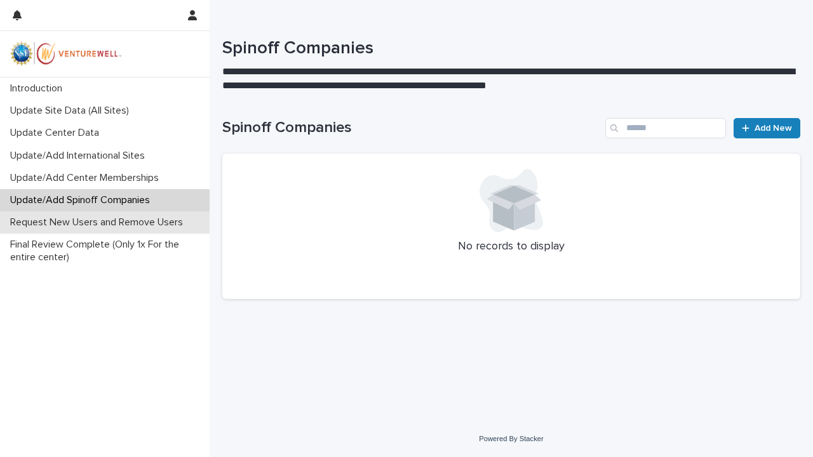
click at [66, 225] on p "Request New Users and Remove Users" at bounding box center [99, 223] width 188 height 12
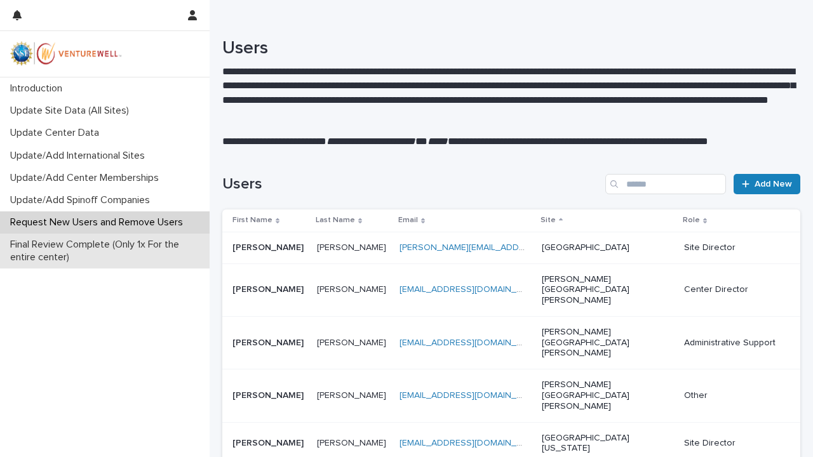
click at [64, 241] on p "Final Review Complete (Only 1x For the entire center)" at bounding box center [107, 251] width 205 height 24
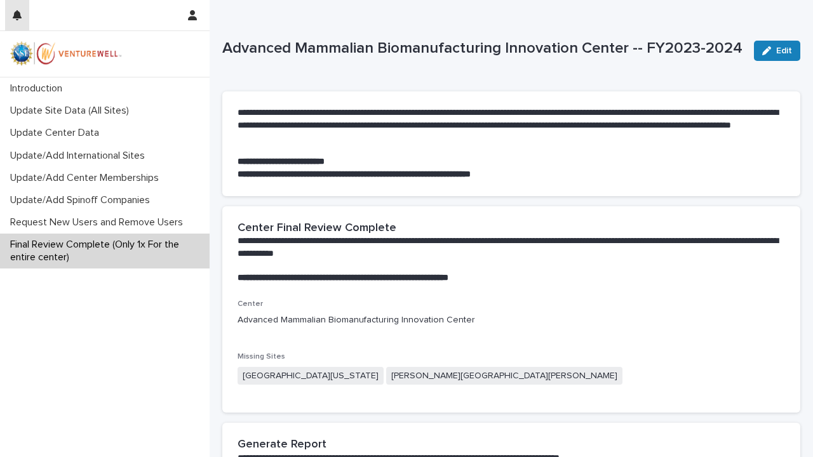
click at [15, 15] on icon "button" at bounding box center [17, 15] width 9 height 10
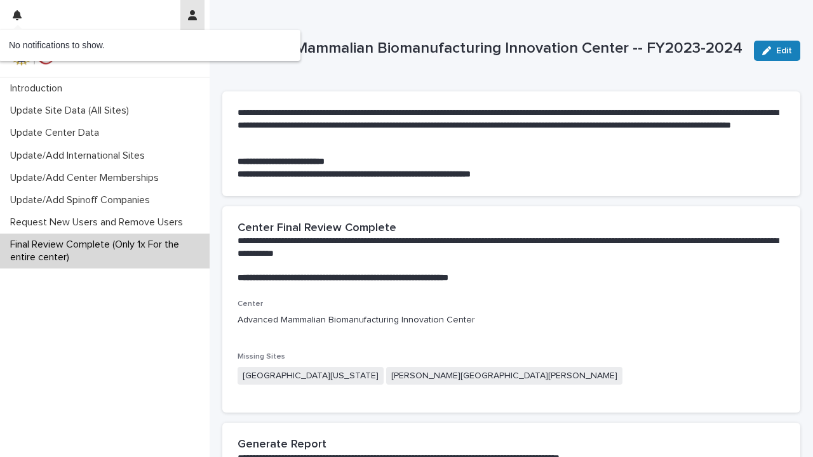
click at [193, 12] on icon "button" at bounding box center [192, 15] width 9 height 10
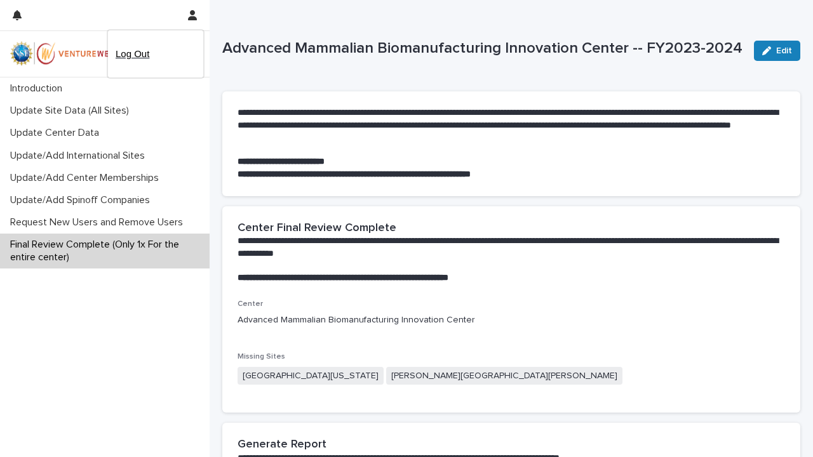
click at [135, 62] on p "Log Out" at bounding box center [156, 54] width 80 height 22
